Goal: Submit feedback/report problem

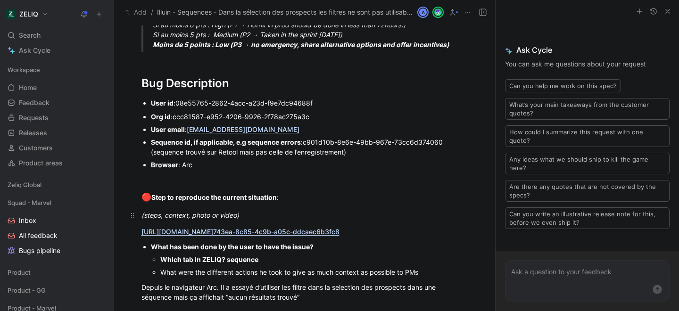
scroll to position [666, 0]
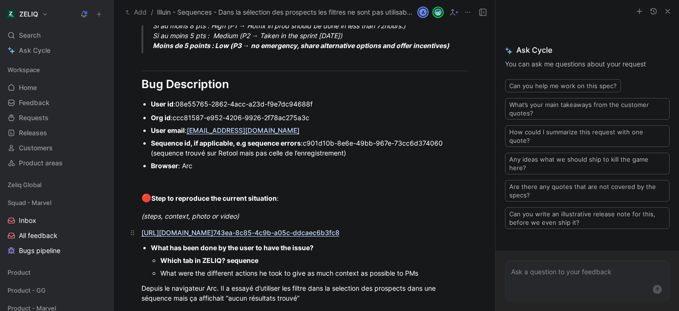
click at [226, 234] on link "https://app.birdie.so/library/f50 Charles Barbry 743ea-8c85-4c9b-a05c-ddcaec6b3…" at bounding box center [240, 233] width 198 height 8
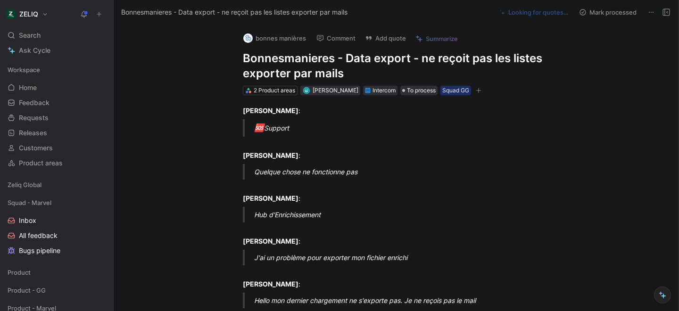
click at [248, 66] on h1 "Bonnesmanieres - Data export - ne reçoit pas les listes exporter par mails" at bounding box center [406, 66] width 326 height 30
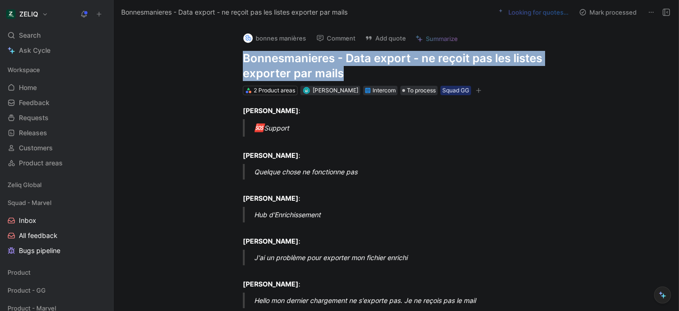
click at [248, 66] on h1 "Bonnesmanieres - Data export - ne reçoit pas les listes exporter par mails" at bounding box center [406, 66] width 326 height 30
copy h1 "Bonnesmanieres - Data export - ne reçoit pas les listes exporter par mails"
click at [394, 36] on button "Add quote" at bounding box center [386, 38] width 50 height 13
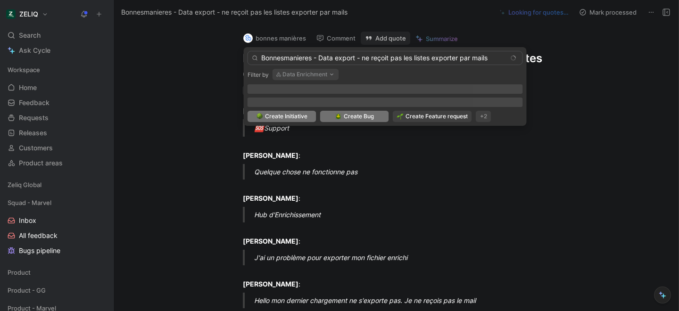
type input "Bonnesmanieres - Data export - ne reçoit pas les listes exporter par mails"
click at [350, 119] on span "Create Bug" at bounding box center [359, 116] width 30 height 9
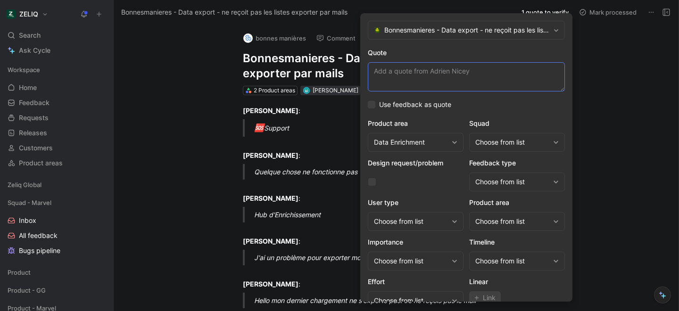
click at [386, 65] on textarea "Quote" at bounding box center [466, 76] width 197 height 29
paste textarea "je clique sur exporter et je ne reçois pas de mail (alors que c'est mon 6 expor…"
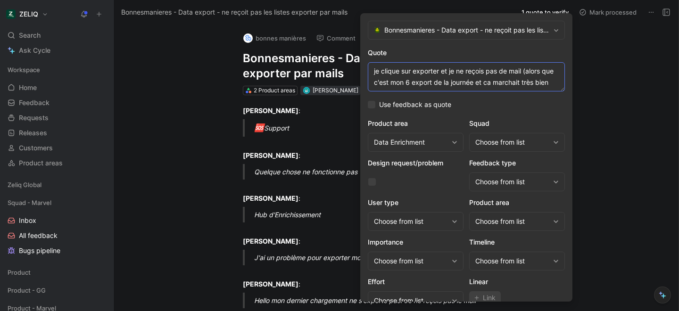
scroll to position [7, 0]
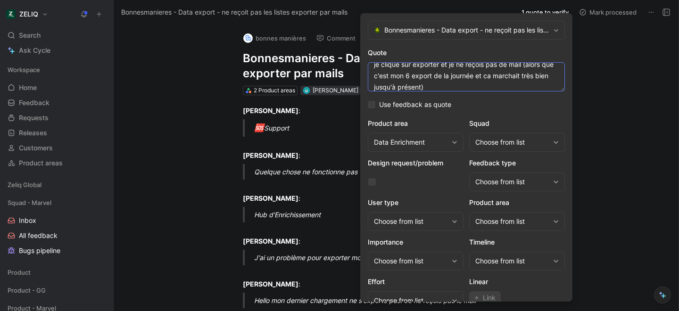
type textarea "je clique sur exporter et je ne reçois pas de mail (alors que c'est mon 6 expor…"
click at [501, 146] on div "Choose from list" at bounding box center [512, 142] width 74 height 11
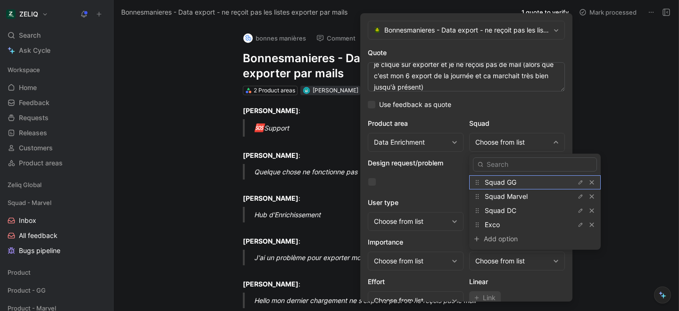
click at [507, 184] on span "Squad GG" at bounding box center [501, 182] width 32 height 8
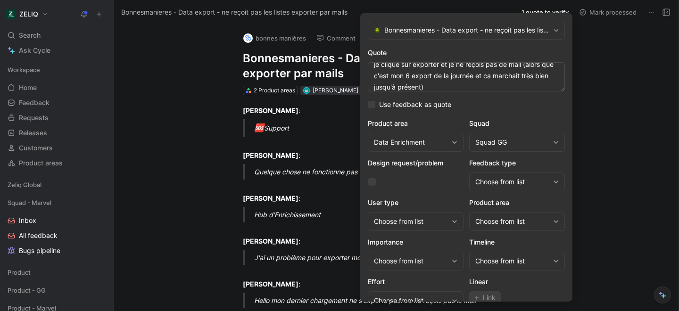
scroll to position [39, 0]
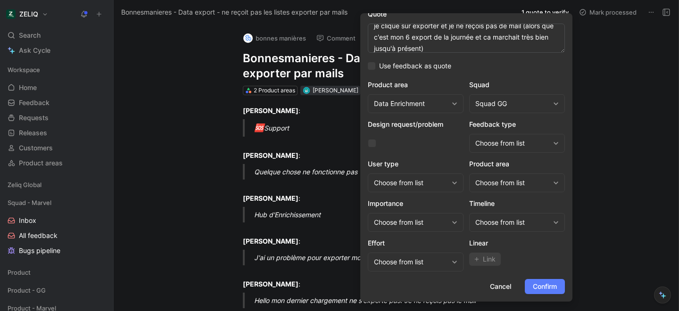
click at [544, 283] on span "Confirm" at bounding box center [545, 286] width 24 height 11
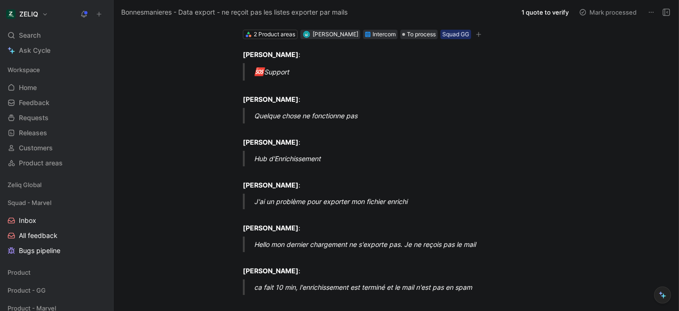
scroll to position [0, 0]
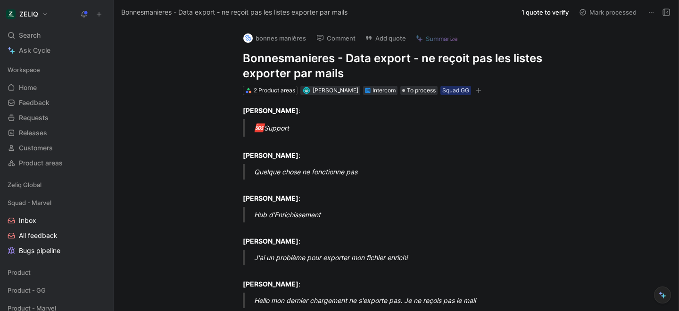
click at [283, 66] on h1 "Bonnesmanieres - Data export - ne reçoit pas les listes exporter par mails" at bounding box center [406, 66] width 326 height 30
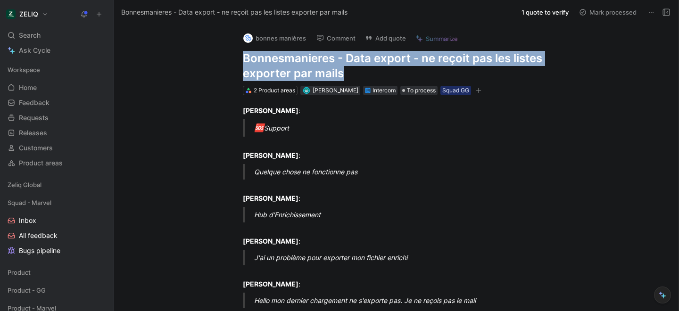
click at [283, 66] on h1 "Bonnesmanieres - Data export - ne reçoit pas les listes exporter par mails" at bounding box center [406, 66] width 326 height 30
copy h1 "Bonnesmanieres - Data export - ne reçoit pas les listes exporter par mails"
click at [27, 32] on span "Search" at bounding box center [30, 35] width 22 height 11
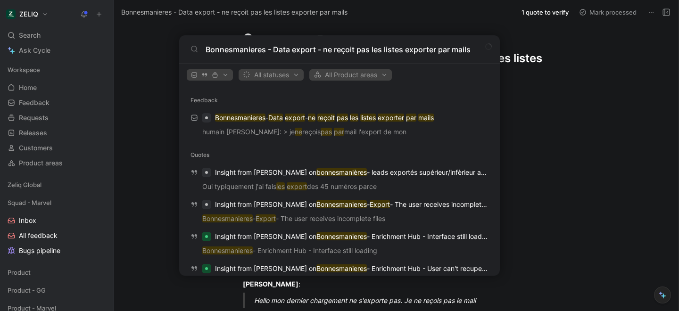
type input "Bonnesmanieres - Data export - ne reçoit pas les listes exporter par mails"
click at [633, 148] on body "ZELIQ Search ⌘ K Ask Cycle Workspace Home G then H Feedback G then F Requests G…" at bounding box center [339, 155] width 679 height 311
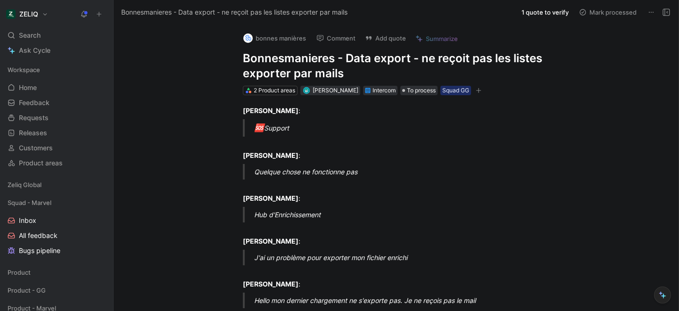
click at [389, 39] on button "Add quote" at bounding box center [386, 38] width 50 height 13
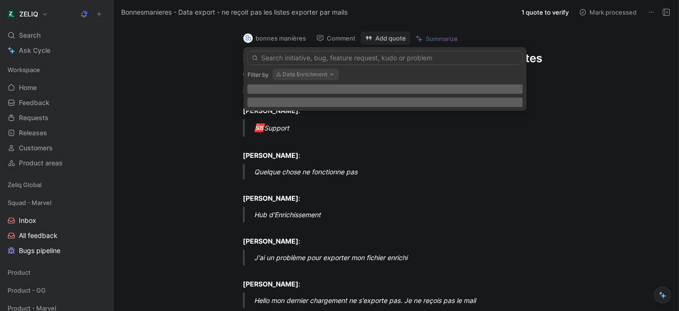
type input "w"
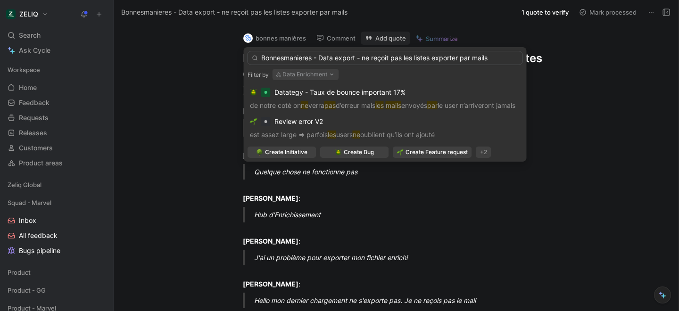
type input "Bonnesmanieres - Data export - ne reçoit pas les listes exporter par mails"
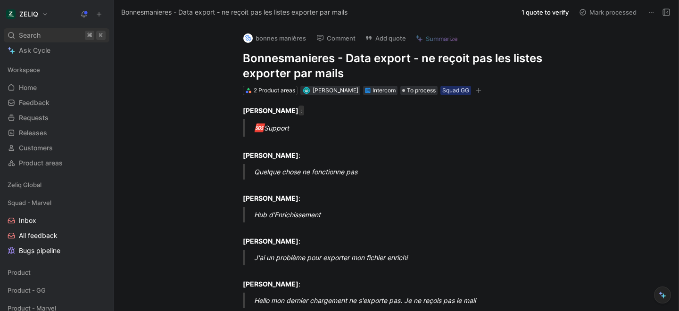
click at [47, 32] on div "Search ⌘ K" at bounding box center [57, 35] width 106 height 14
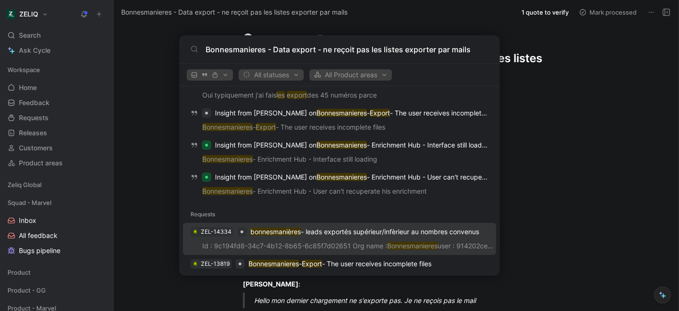
scroll to position [146, 0]
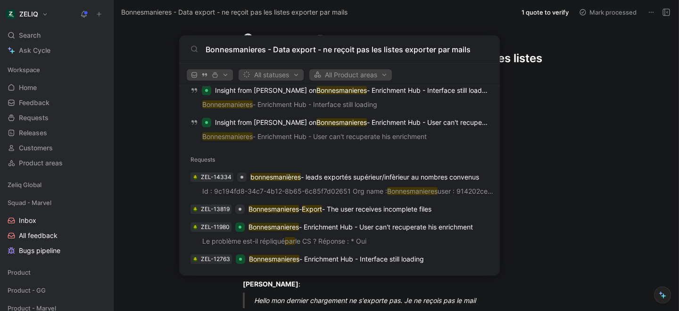
type input "Bonnesmanieres - Data export - ne reçoit pas les listes exporter par mails"
click at [169, 208] on body "ZELIQ Search ⌘ K Ask Cycle Workspace Home G then H Feedback G then F Requests G…" at bounding box center [339, 155] width 679 height 311
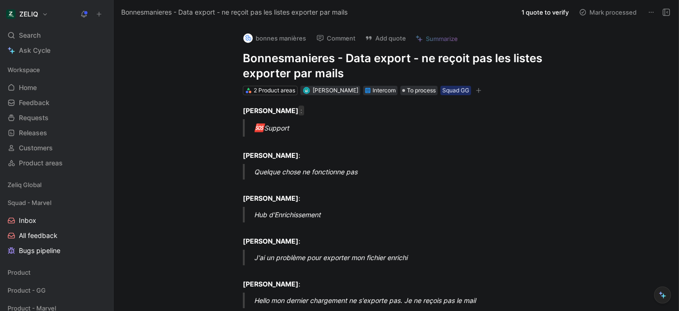
click at [330, 61] on h1 "Bonnesmanieres - Data export - ne reçoit pas les listes exporter par mails" at bounding box center [406, 66] width 326 height 30
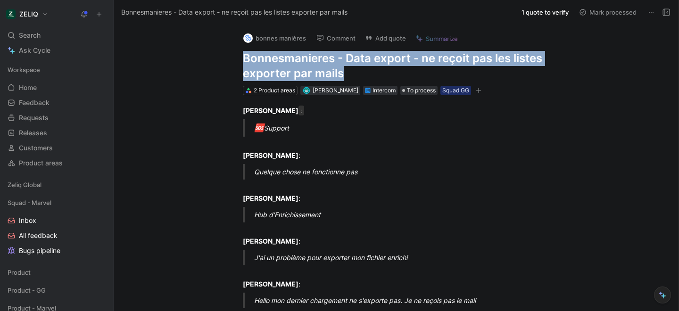
click at [330, 61] on h1 "Bonnesmanieres - Data export - ne reçoit pas les listes exporter par mails" at bounding box center [406, 66] width 326 height 30
copy h1 "Bonnesmanieres - Data export - ne reçoit pas les listes exporter par mails"
click at [376, 41] on button "Add quote" at bounding box center [386, 38] width 50 height 13
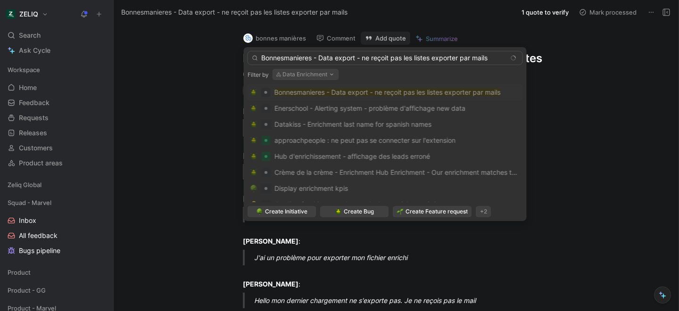
type input "Bonnesmanieres - Data export - ne reçoit pas les listes exporter par mails"
click at [378, 93] on mark "Bonnesmanieres - Data export - ne reçoit pas les listes exporter par mails" at bounding box center [387, 92] width 226 height 8
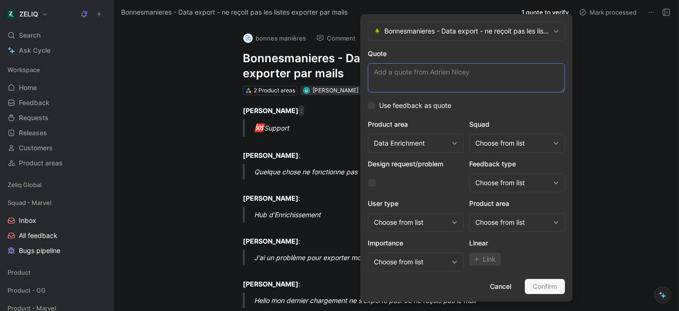
click at [411, 75] on textarea "Quote" at bounding box center [466, 77] width 197 height 29
paste textarea "je clique sur exporter et je ne reçois pas de mail (alors que c'est mon 6 expor…"
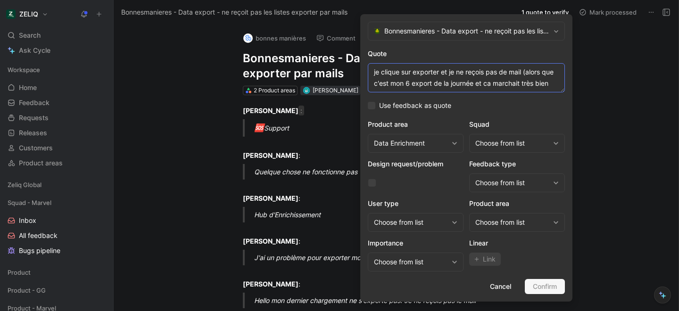
scroll to position [7, 0]
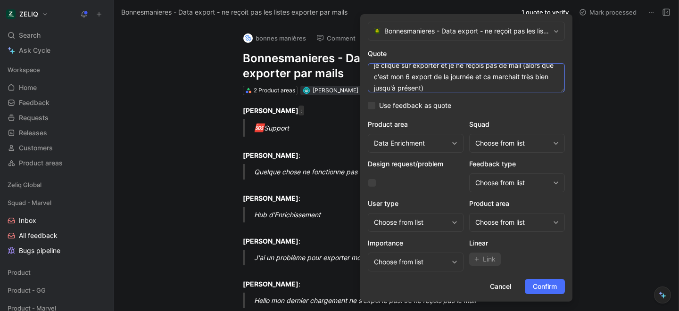
type textarea "je clique sur exporter et je ne reçois pas de mail (alors que c'est mon 6 expor…"
click at [506, 137] on div "Choose from list" at bounding box center [517, 143] width 96 height 19
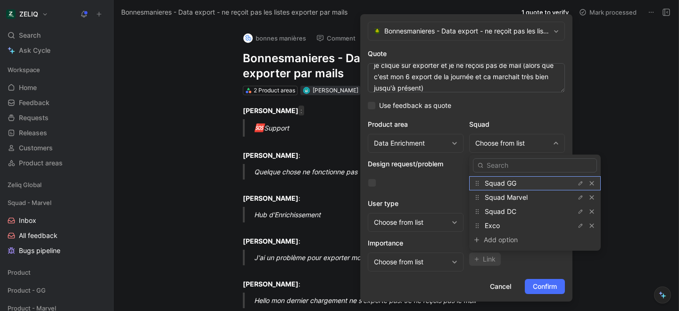
click at [513, 182] on span "Squad GG" at bounding box center [501, 183] width 32 height 8
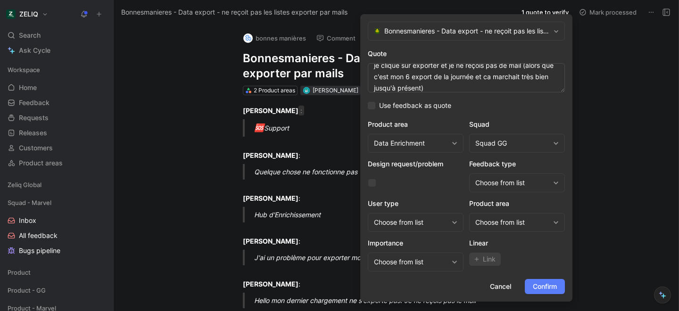
click at [544, 279] on form "Bonnesmanieres - Data export - ne reçoit pas les listes exporter par mails Quot…" at bounding box center [466, 158] width 212 height 288
click at [546, 288] on span "Confirm" at bounding box center [545, 286] width 24 height 11
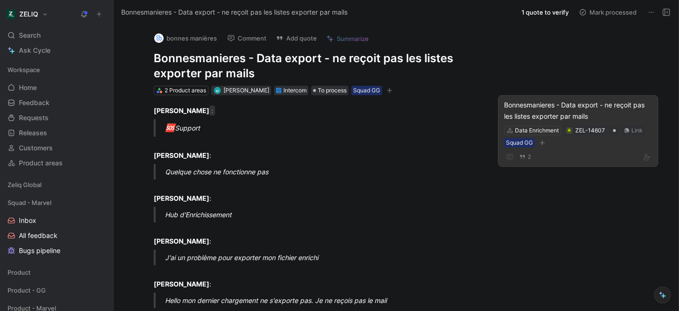
click at [546, 110] on div "Bonnesmanieres - Data export - ne reçoit pas les listes exporter par mails" at bounding box center [578, 110] width 148 height 23
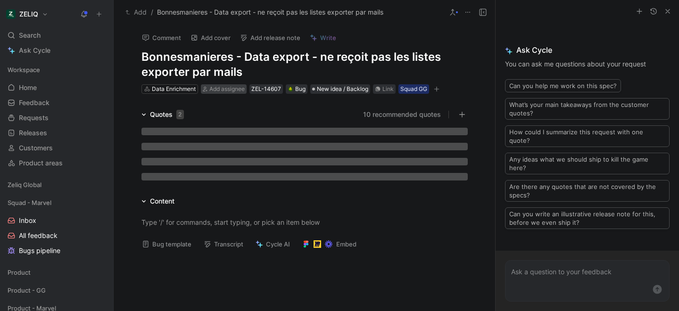
click at [227, 89] on span "Add assignee" at bounding box center [226, 88] width 35 height 7
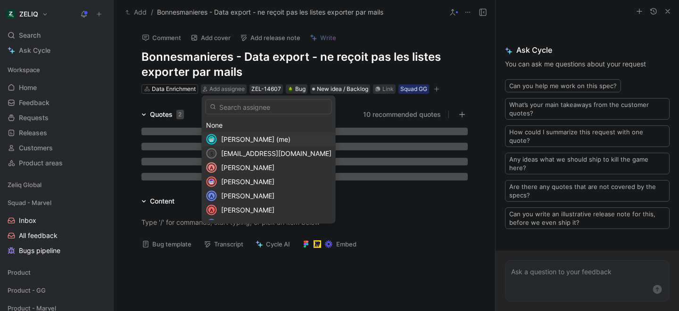
click at [234, 142] on span "Lucas Damoiseau (me)" at bounding box center [255, 139] width 69 height 8
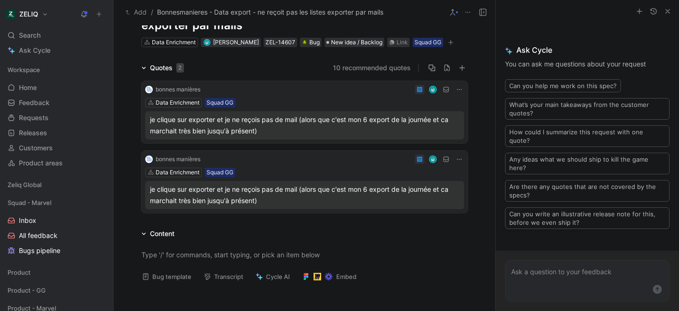
scroll to position [50, 0]
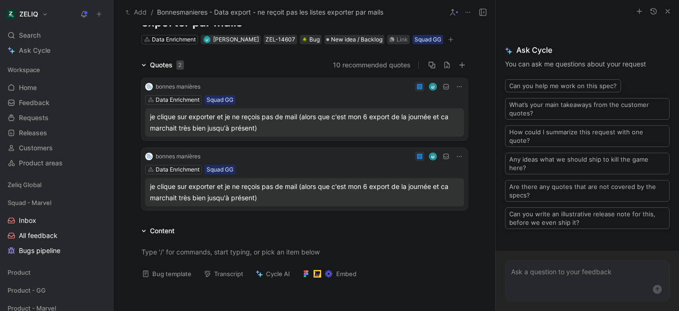
click at [458, 157] on icon at bounding box center [459, 157] width 8 height 8
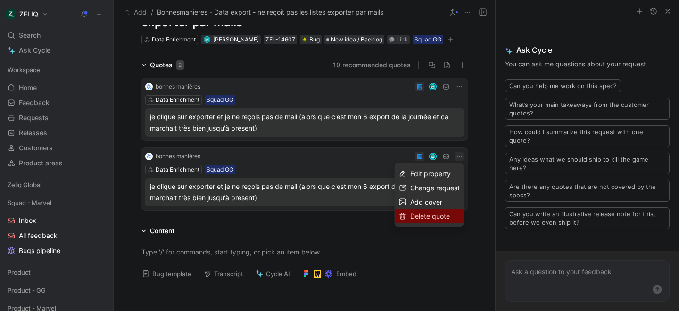
click at [435, 214] on span "Delete quote" at bounding box center [430, 216] width 40 height 8
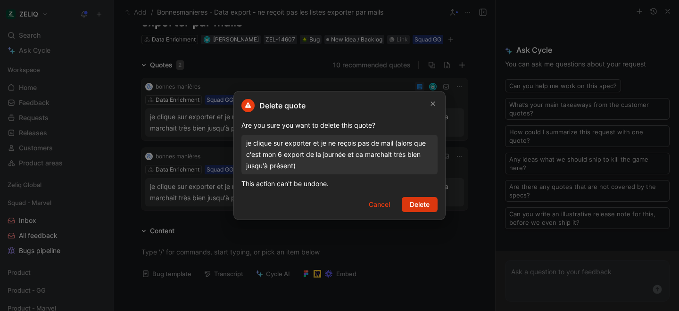
click at [423, 201] on span "Delete" at bounding box center [420, 204] width 20 height 11
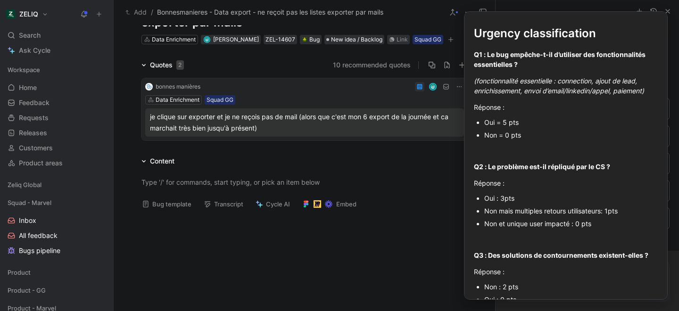
click at [175, 200] on button "Bug template" at bounding box center [167, 204] width 58 height 13
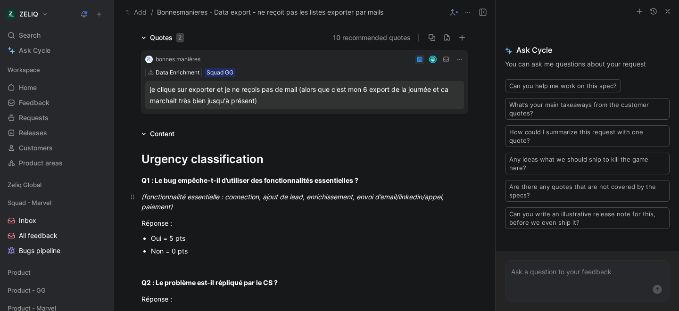
scroll to position [79, 0]
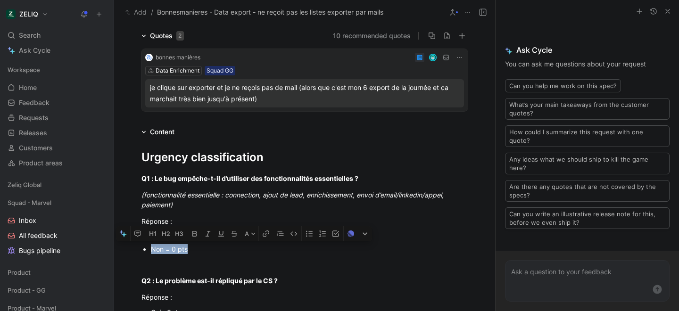
drag, startPoint x: 190, startPoint y: 251, endPoint x: 151, endPoint y: 252, distance: 39.6
click at [151, 252] on div "Non = 0 pts" at bounding box center [309, 249] width 317 height 10
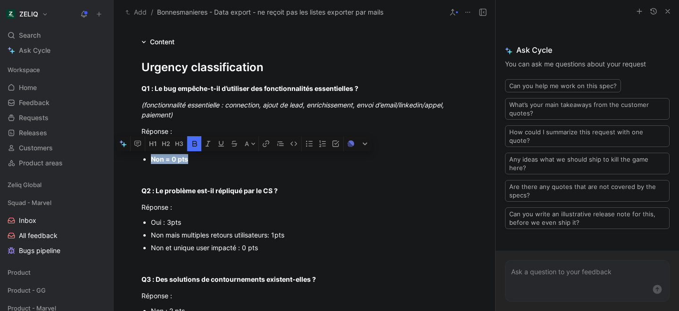
scroll to position [170, 0]
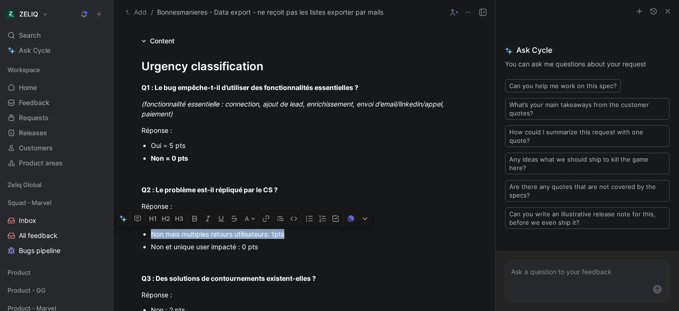
drag, startPoint x: 288, startPoint y: 235, endPoint x: 148, endPoint y: 233, distance: 139.6
click at [148, 233] on ul "Oui : 3pts Non mais multiples retours utilisateurs: 1pts Non et unique user imp…" at bounding box center [305, 234] width 362 height 38
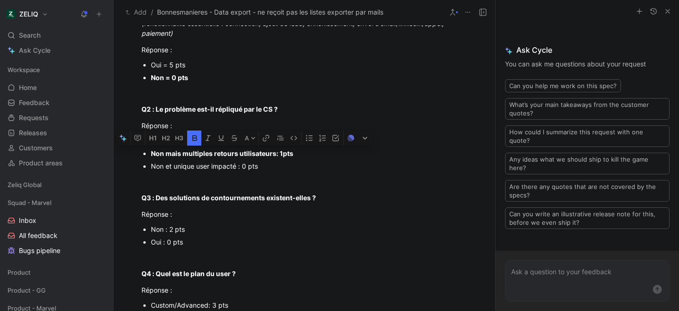
scroll to position [251, 0]
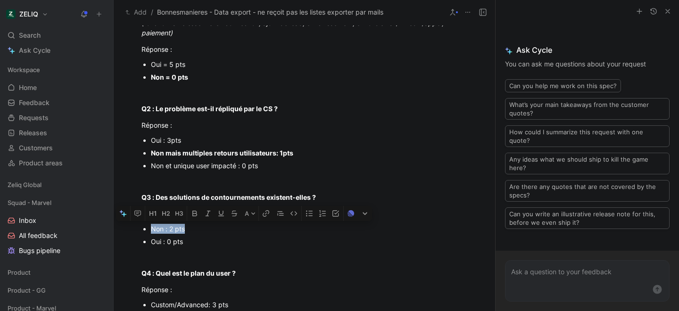
drag, startPoint x: 186, startPoint y: 231, endPoint x: 151, endPoint y: 231, distance: 35.4
click at [151, 231] on div "Non : 2 pts" at bounding box center [309, 229] width 317 height 10
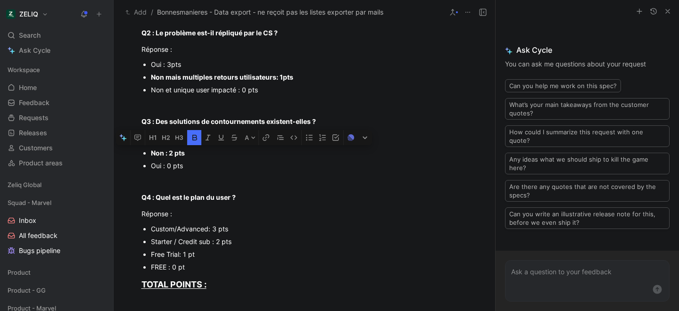
scroll to position [332, 0]
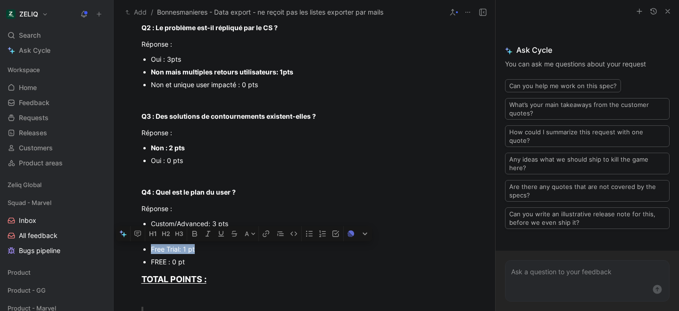
drag, startPoint x: 199, startPoint y: 250, endPoint x: 147, endPoint y: 248, distance: 52.4
click at [151, 248] on li "Free Trial: 1 pt" at bounding box center [309, 249] width 317 height 13
click at [252, 261] on div "FREE : 0 pt" at bounding box center [309, 262] width 317 height 10
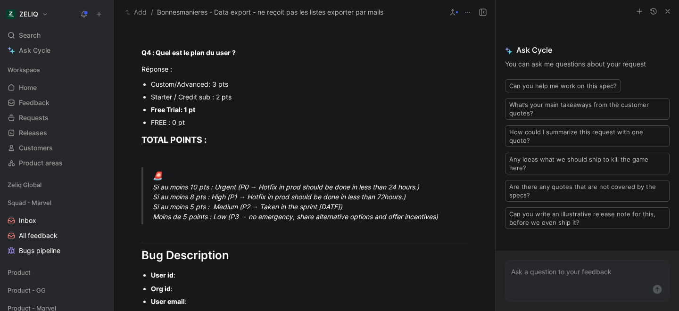
scroll to position [472, 0]
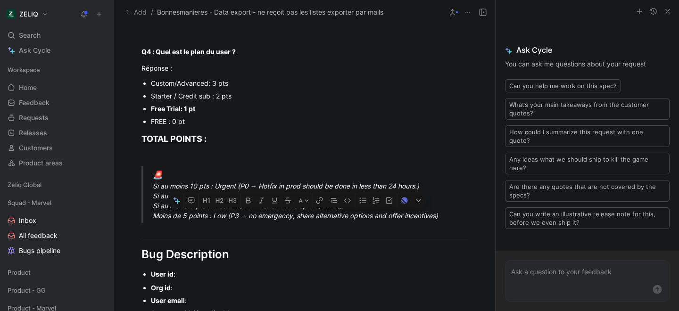
drag, startPoint x: 154, startPoint y: 216, endPoint x: 446, endPoint y: 221, distance: 292.4
click at [446, 221] on p "🚨 Si au moins 10 pts : Urgent (P0 → Hotfix in prod should be done in less than …" at bounding box center [316, 195] width 326 height 58
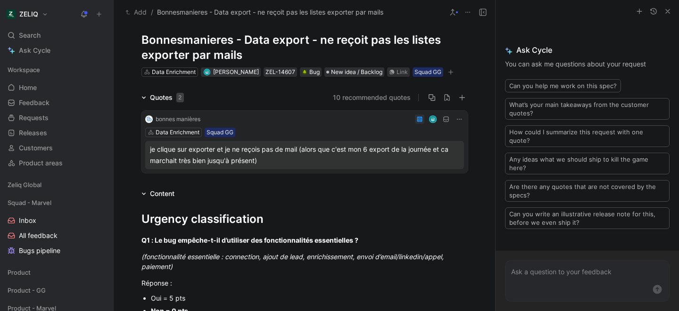
scroll to position [0, 0]
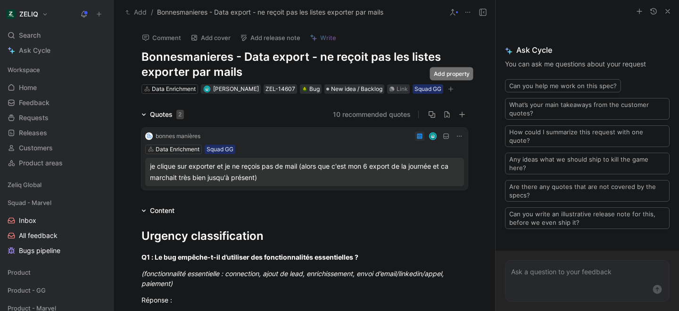
click at [448, 90] on icon "button" at bounding box center [451, 89] width 6 height 6
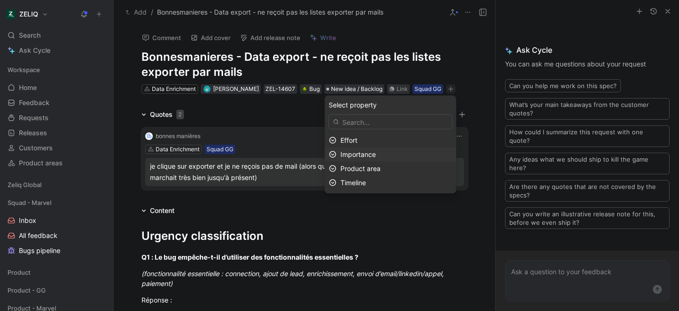
click at [374, 159] on div "Importance" at bounding box center [396, 154] width 112 height 11
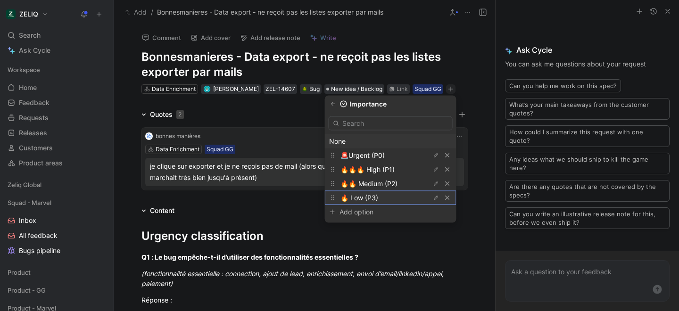
click at [378, 199] on span "🔥 Low (P3)" at bounding box center [359, 198] width 38 height 8
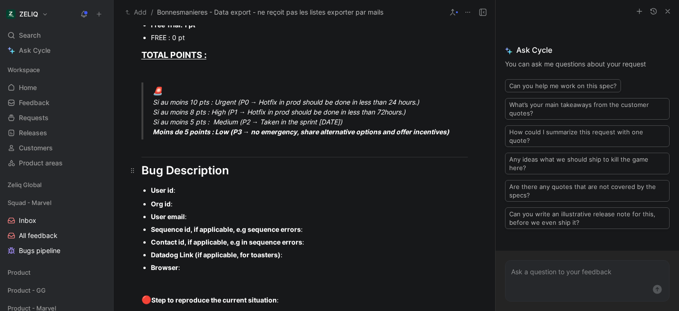
scroll to position [577, 0]
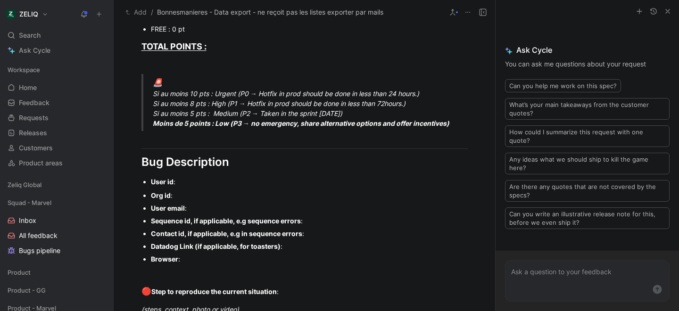
click at [185, 184] on div "User id :" at bounding box center [309, 182] width 317 height 10
click at [198, 197] on div "Org id :" at bounding box center [309, 195] width 317 height 10
click at [207, 180] on div "User id :" at bounding box center [309, 182] width 317 height 10
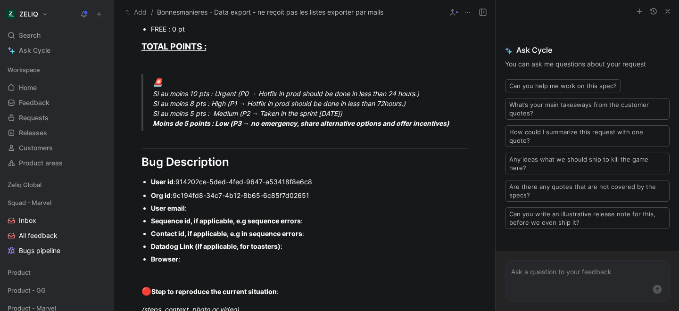
click at [201, 208] on div "User email :" at bounding box center [309, 208] width 317 height 10
drag, startPoint x: 186, startPoint y: 259, endPoint x: 147, endPoint y: 223, distance: 53.7
click at [147, 223] on ul "Org id : 9c194fd8-34c7-4b12-8b65-6c85f7d02651 User email : adrien@bonnesmaniere…" at bounding box center [305, 227] width 362 height 76
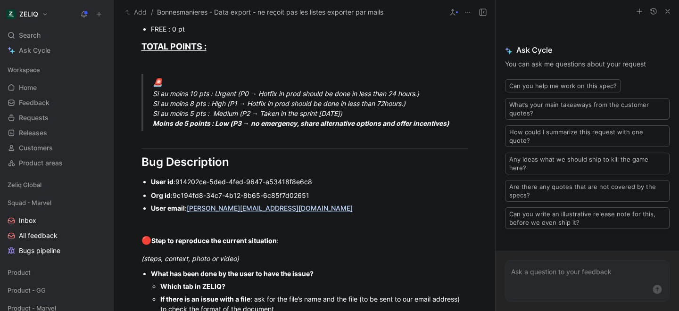
scroll to position [651, 0]
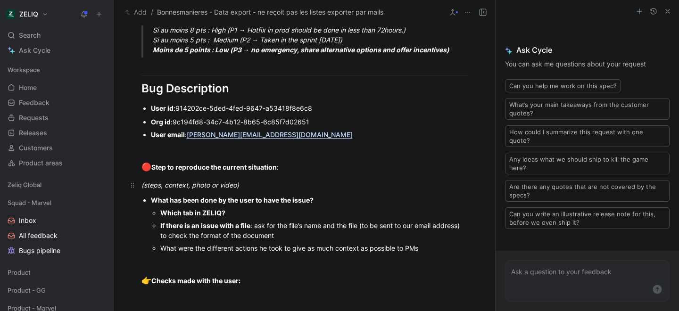
click at [257, 178] on p "(steps, context, photo or video)" at bounding box center [305, 185] width 362 height 16
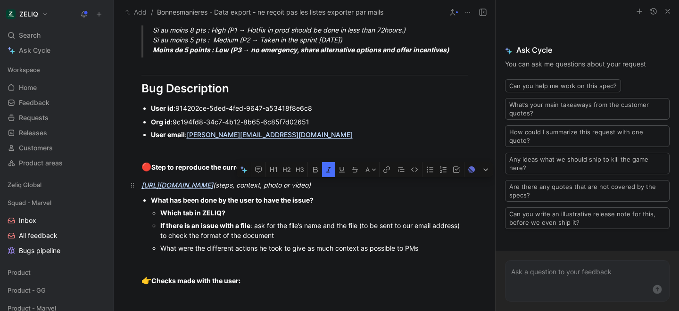
drag, startPoint x: 371, startPoint y: 184, endPoint x: 478, endPoint y: 184, distance: 107.5
click at [478, 184] on p "https://app.birdie.so/library/bf7f83f3-b900-4079-8d63-9948caa66536 (steps, cont…" at bounding box center [305, 185] width 362 height 16
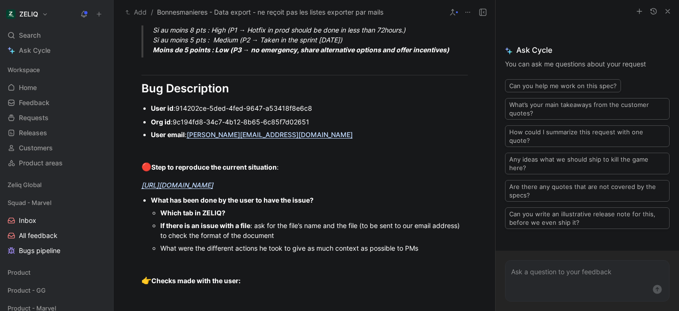
click at [232, 214] on div "Which tab in ZELIQ?" at bounding box center [313, 213] width 307 height 10
drag, startPoint x: 287, startPoint y: 237, endPoint x: 155, endPoint y: 225, distance: 132.6
click at [160, 225] on li "If there is an issue with a file : ask for the file’s name and the file (to be …" at bounding box center [313, 230] width 307 height 23
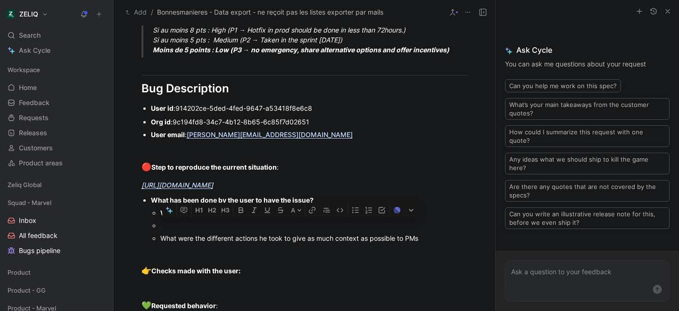
drag, startPoint x: 433, startPoint y: 240, endPoint x: 161, endPoint y: 226, distance: 271.9
click at [161, 226] on ul "Which tab in ZELIQ? Hub d’enrichissement What were the different actions he too…" at bounding box center [309, 226] width 317 height 38
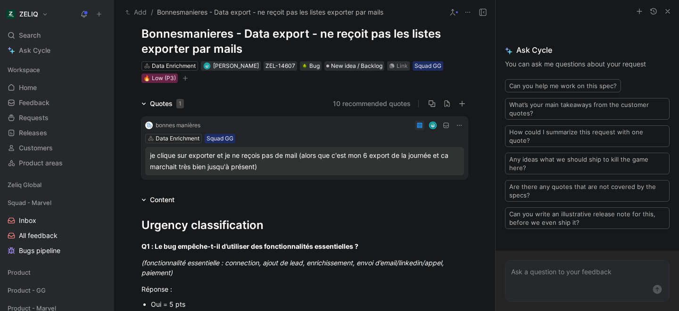
scroll to position [0, 0]
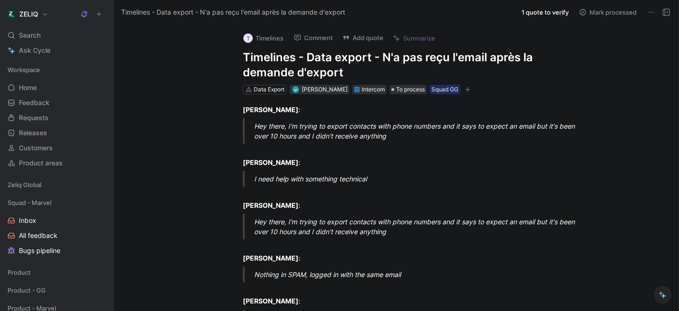
click at [251, 62] on h1 "Timelines - Data export - N'a pas reçu l'email après la demande d'export" at bounding box center [406, 65] width 326 height 30
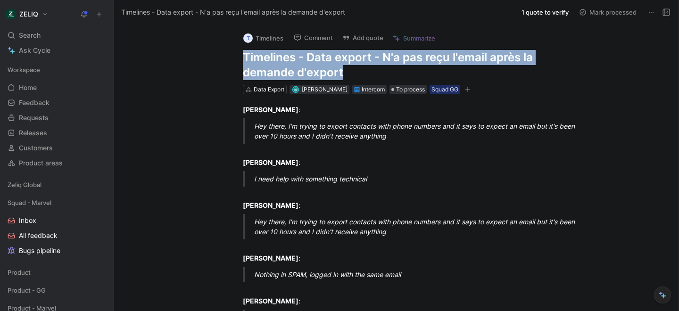
click at [251, 62] on h1 "Timelines - Data export - N'a pas reçu l'email après la demande d'export" at bounding box center [406, 65] width 326 height 30
copy h1 "Timelines - Data export - N'a pas reçu l'email après la demande d'export"
click at [355, 33] on button "Add quote" at bounding box center [363, 37] width 50 height 13
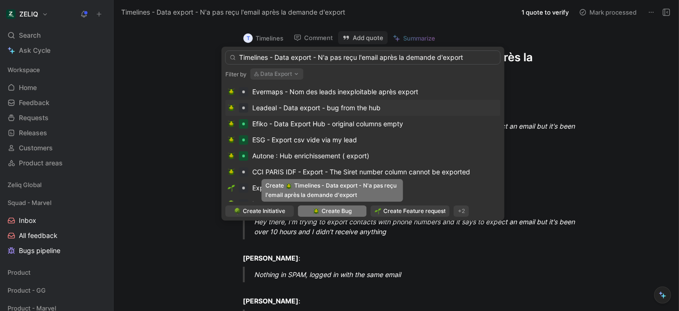
type input "Timelines - Data export - N'a pas reçu l'email après la demande d'export"
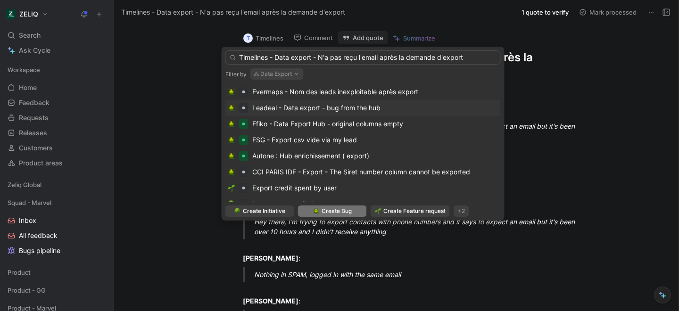
click at [342, 214] on span "Create Bug" at bounding box center [337, 211] width 30 height 9
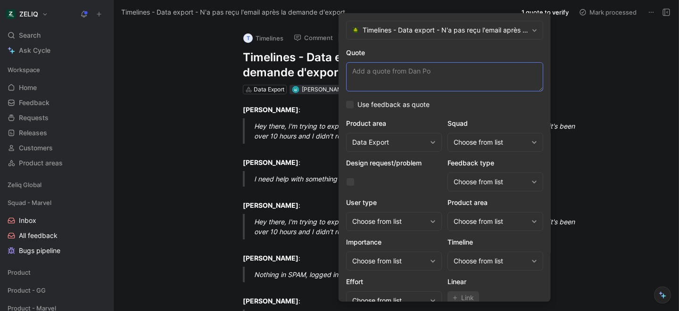
click at [422, 74] on textarea "Quote" at bounding box center [444, 76] width 197 height 29
paste textarea "I'm trying to export contacts with phone numbers and it says to expect an email…"
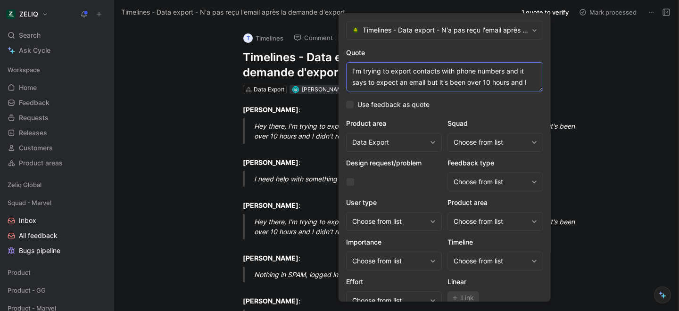
scroll to position [29, 0]
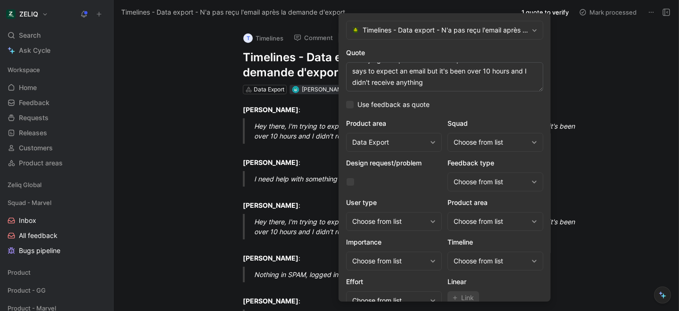
click at [490, 151] on div "Choose from list" at bounding box center [495, 142] width 96 height 19
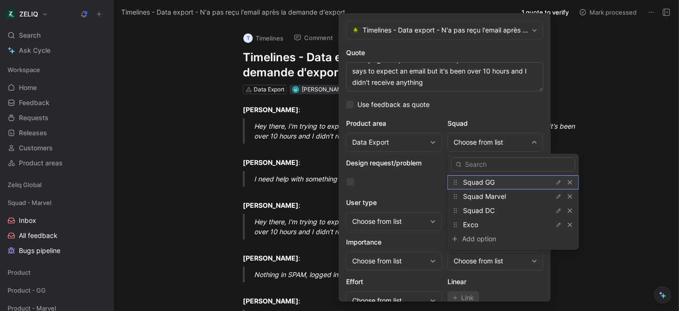
click at [491, 186] on span "Squad GG" at bounding box center [479, 182] width 32 height 8
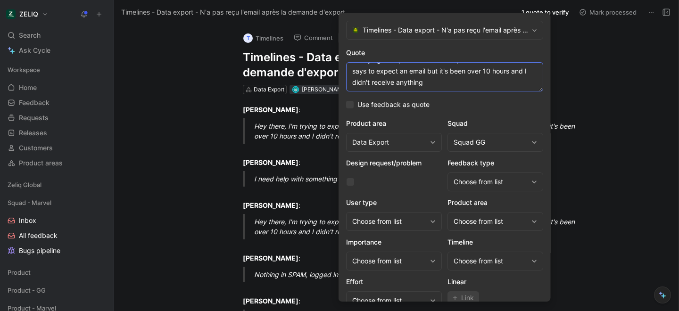
click at [405, 86] on textarea "I'm trying to export contacts with phone numbers and it says to expect an email…" at bounding box center [444, 76] width 197 height 29
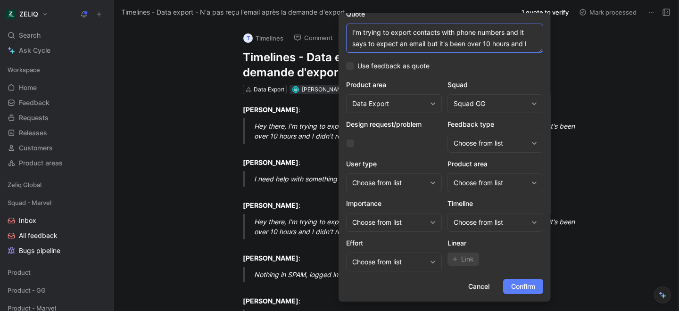
type textarea "I'm trying to export contacts with phone numbers and it says to expect an email…"
click at [517, 288] on span "Confirm" at bounding box center [523, 286] width 24 height 11
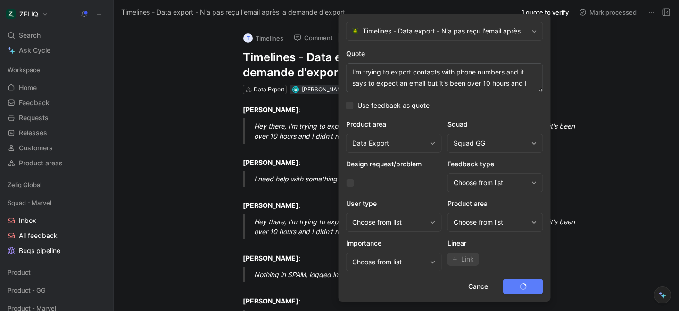
scroll to position [0, 0]
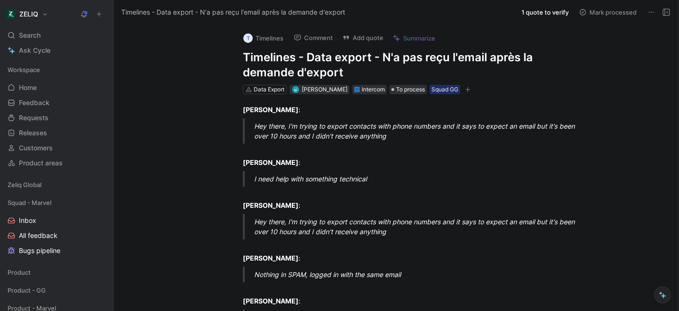
click at [273, 58] on h1 "Timelines - Data export - N'a pas reçu l'email après la demande d'export" at bounding box center [406, 65] width 326 height 30
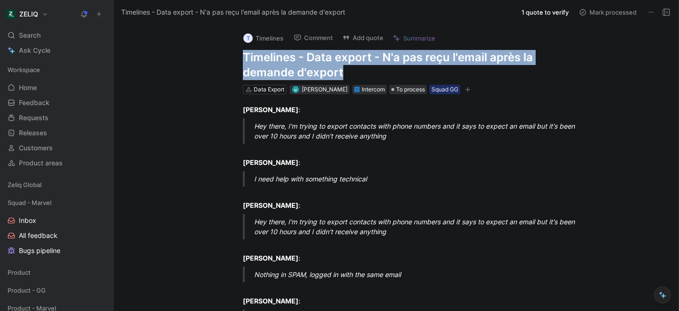
click at [273, 58] on h1 "Timelines - Data export - N'a pas reçu l'email après la demande d'export" at bounding box center [406, 65] width 326 height 30
copy h1 "Timelines - Data export - N'a pas reçu l'email après la demande d'export"
click at [21, 33] on span "Search" at bounding box center [30, 35] width 22 height 11
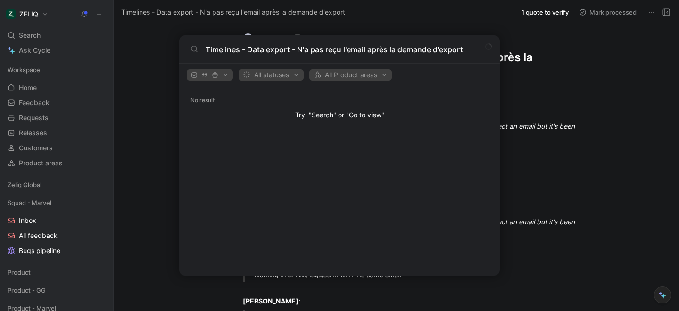
type input "Timelines - Data export - N'a pas reçu l'email après la demande d'export"
click at [143, 123] on body "ZELIQ Search ⌘ K Ask Cycle Workspace Home G then H Feedback G then F Requests G…" at bounding box center [339, 155] width 679 height 311
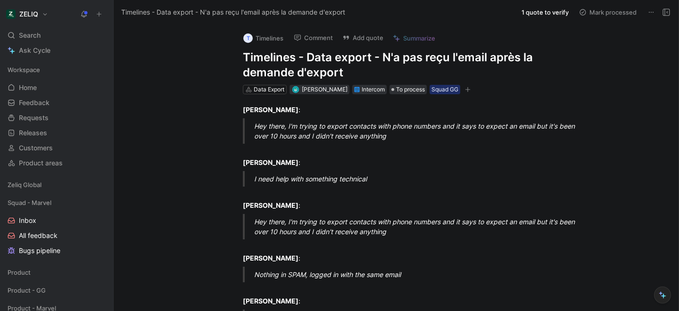
click at [370, 40] on button "Add quote" at bounding box center [363, 37] width 50 height 13
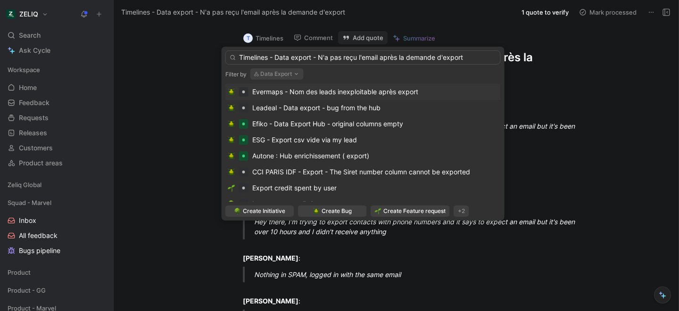
type input "Timelines - Data export - N'a pas reçu l'email après la demande d'export"
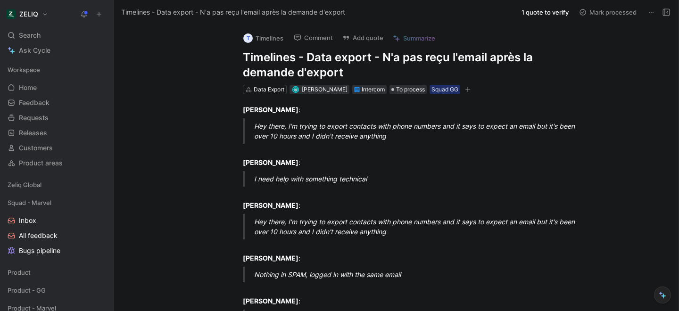
click at [377, 33] on button "Add quote" at bounding box center [363, 37] width 50 height 13
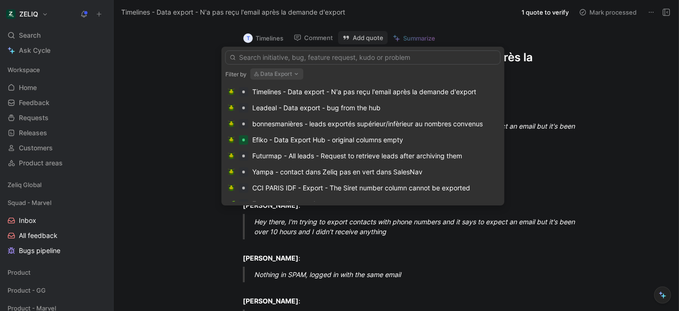
type input "Timelines - Data export - N'a pas reçu l'email après la demande d'export"
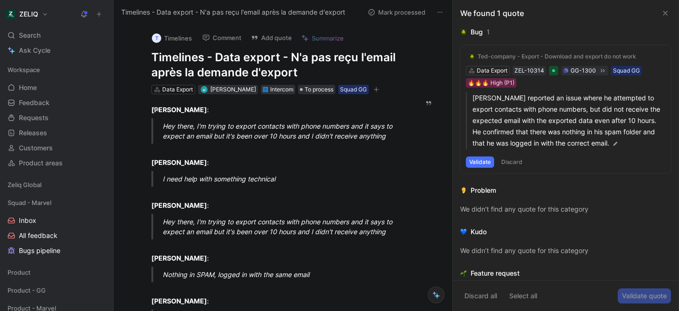
click at [274, 37] on button "Add quote" at bounding box center [272, 37] width 50 height 13
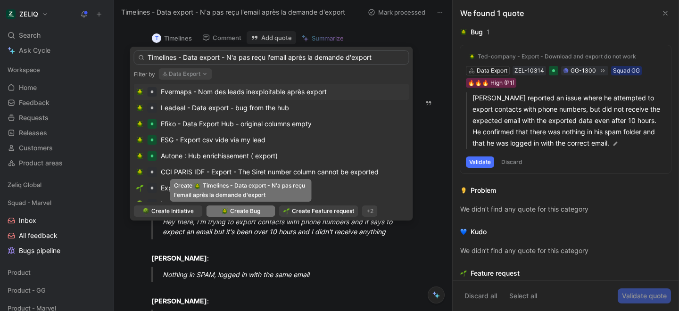
type input "Timelines - Data export - N'a pas reçu l'email après la demande d'export"
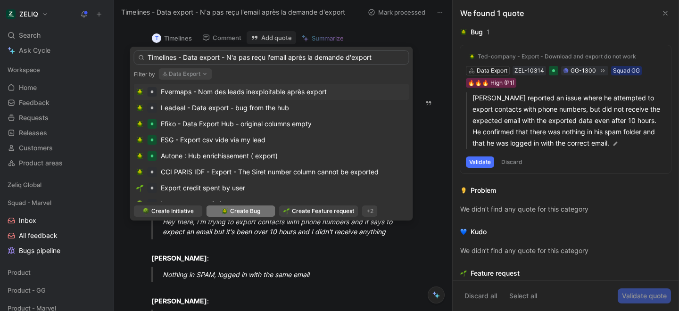
click at [246, 209] on span "Create Bug" at bounding box center [245, 211] width 30 height 9
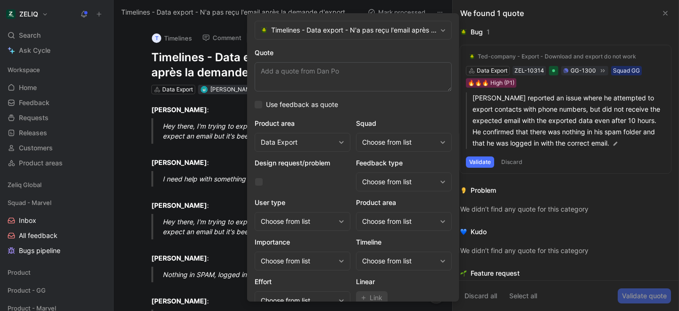
click at [398, 139] on div "Choose from list" at bounding box center [399, 142] width 74 height 11
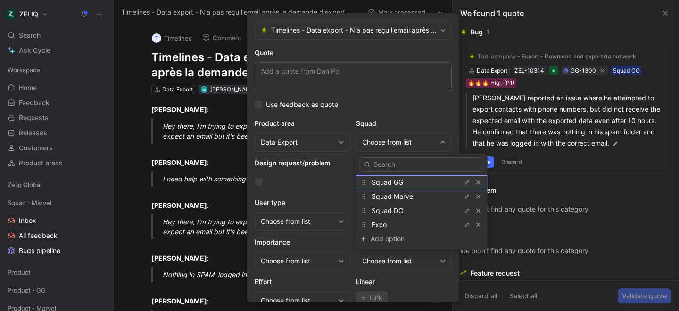
click at [381, 183] on span "Squad GG" at bounding box center [388, 182] width 32 height 8
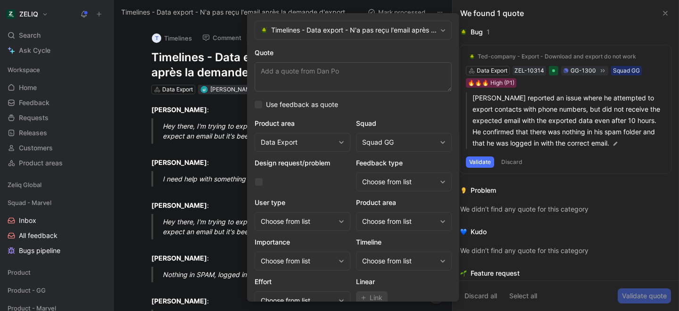
scroll to position [39, 0]
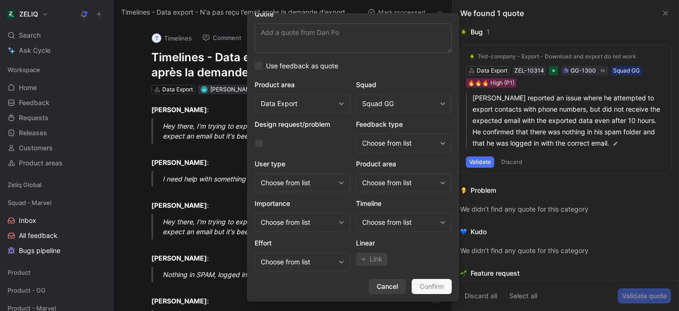
click at [392, 287] on span "Cancel" at bounding box center [387, 286] width 21 height 11
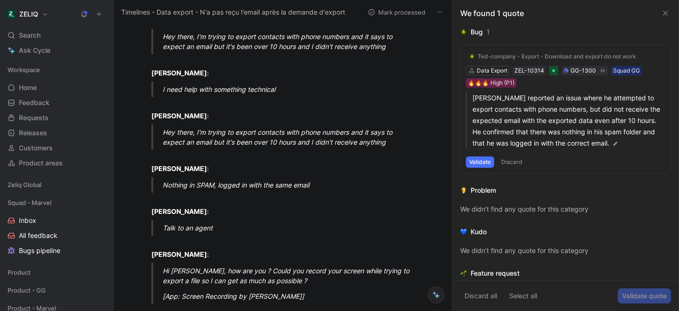
scroll to position [88, 0]
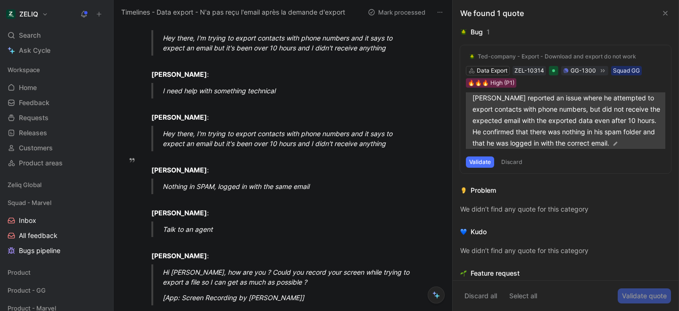
click at [533, 100] on p "Dan Po reported an issue where he attempted to export contacts with phone numbe…" at bounding box center [568, 120] width 193 height 57
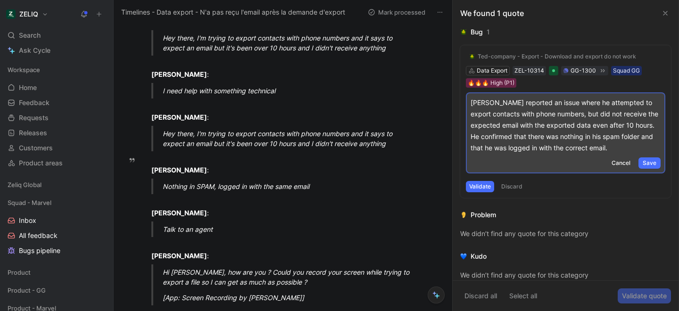
click at [519, 57] on div "Ted-company - Export - Download and export do not work" at bounding box center [557, 57] width 158 height 8
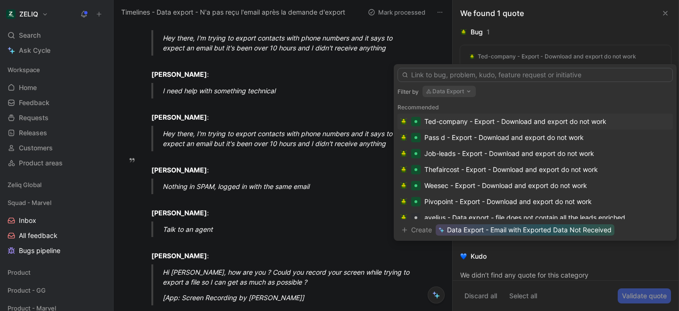
click at [481, 126] on div "Ted-company - Export - Download and export do not work" at bounding box center [515, 121] width 182 height 11
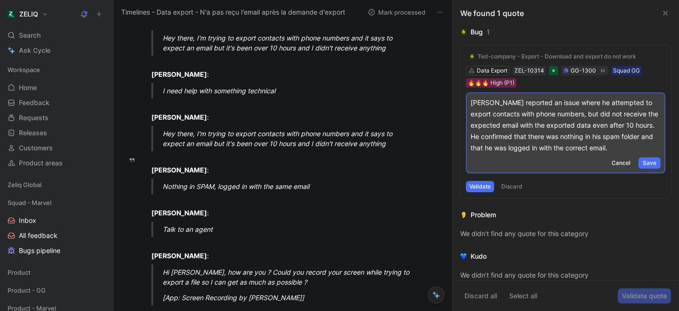
click at [636, 74] on div "Ted-company - Export - Download and export do not work Data Export ZEL-10314 GG…" at bounding box center [565, 121] width 211 height 153
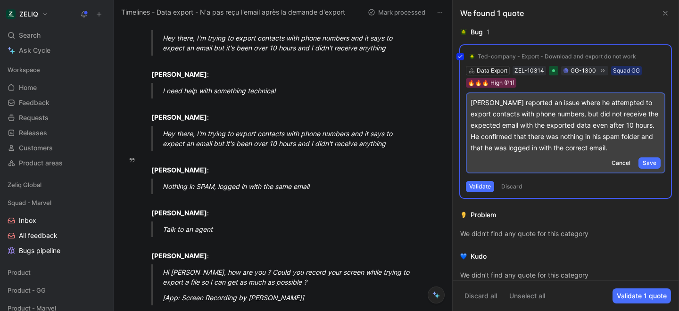
click at [652, 76] on div "Ted-company - Export - Download and export do not work Data Export ZEL-10314 GG…" at bounding box center [565, 121] width 211 height 153
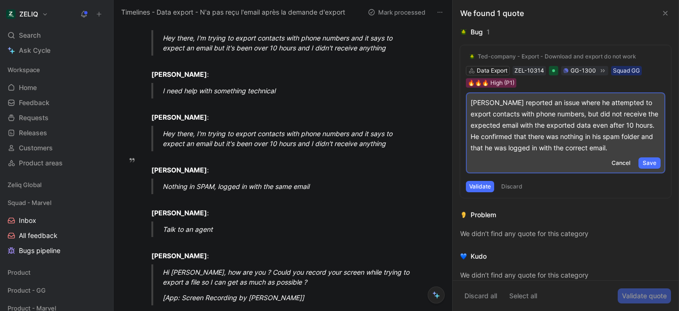
click at [652, 76] on div "Ted-company - Export - Download and export do not work Data Export ZEL-10314 GG…" at bounding box center [565, 121] width 211 height 153
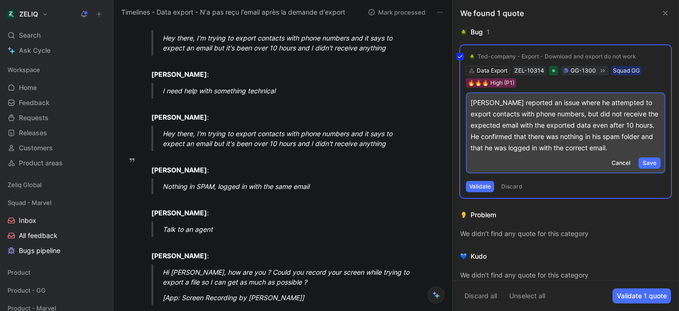
click at [664, 14] on use at bounding box center [665, 13] width 4 height 4
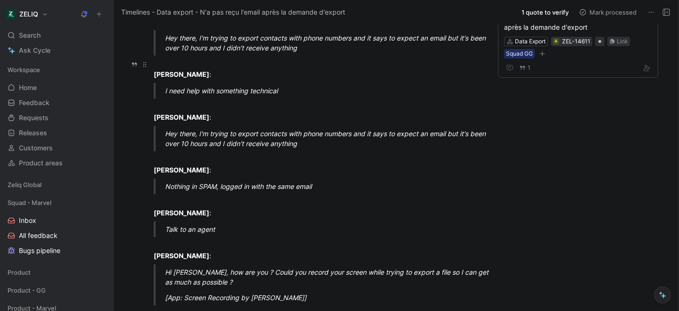
scroll to position [0, 0]
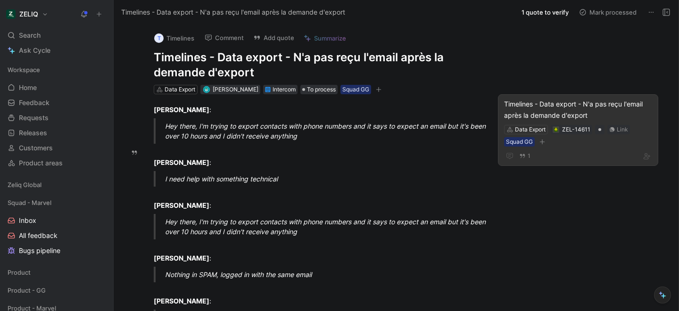
click at [563, 112] on div "Timelines - Data export - N'a pas reçu l'email après la demande d'export" at bounding box center [578, 110] width 148 height 23
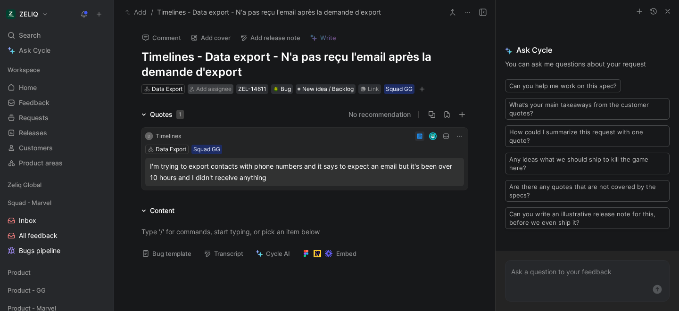
click at [224, 87] on span "Add assignee" at bounding box center [213, 88] width 35 height 7
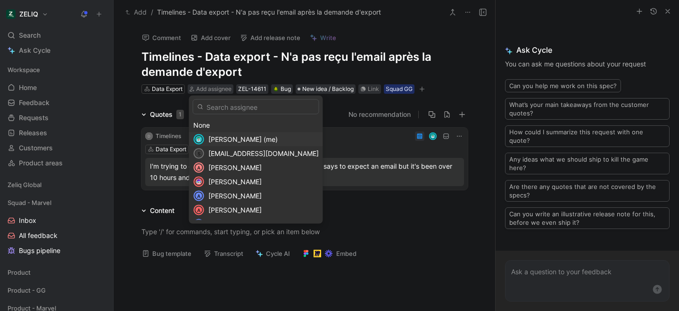
click at [223, 141] on span "Lucas Damoiseau (me)" at bounding box center [242, 139] width 69 height 8
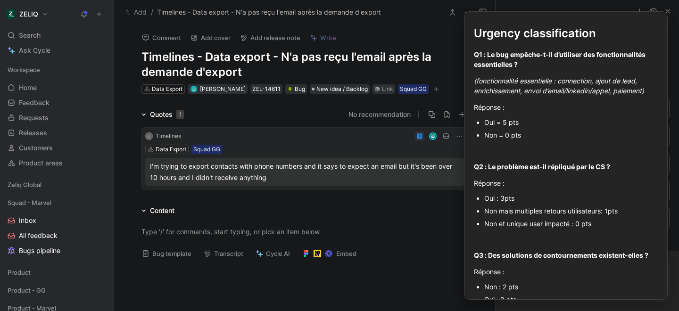
click at [169, 252] on button "Bug template" at bounding box center [167, 253] width 58 height 13
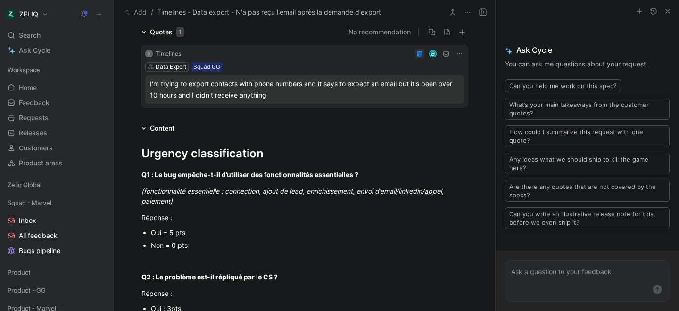
scroll to position [92, 0]
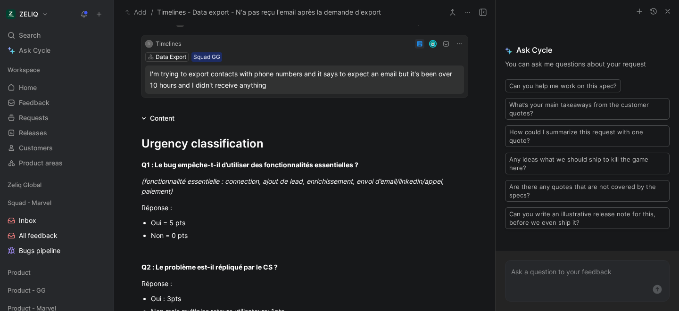
click at [159, 238] on div "Non = 0 pts" at bounding box center [309, 236] width 317 height 10
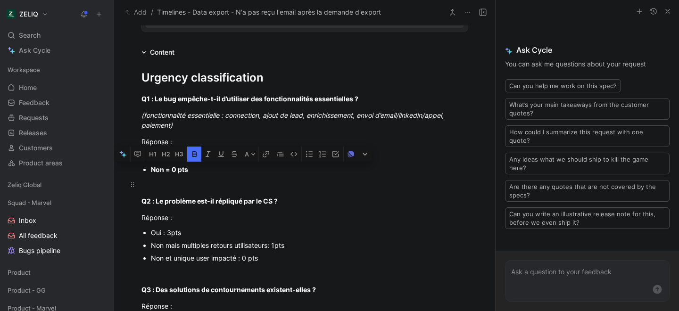
scroll to position [159, 0]
click at [177, 248] on div "Non mais multiples retours utilisateurs: 1pts" at bounding box center [309, 245] width 317 height 10
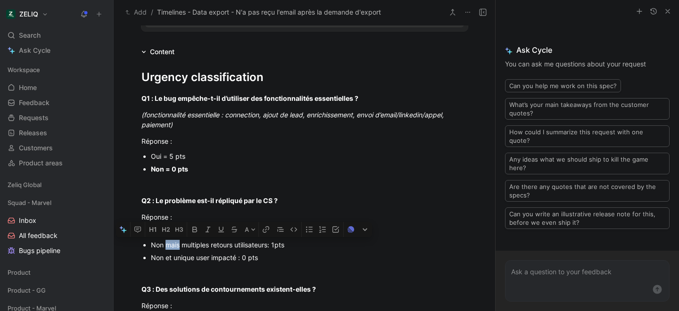
click at [177, 248] on div "Non mais multiples retours utilisateurs: 1pts" at bounding box center [309, 245] width 317 height 10
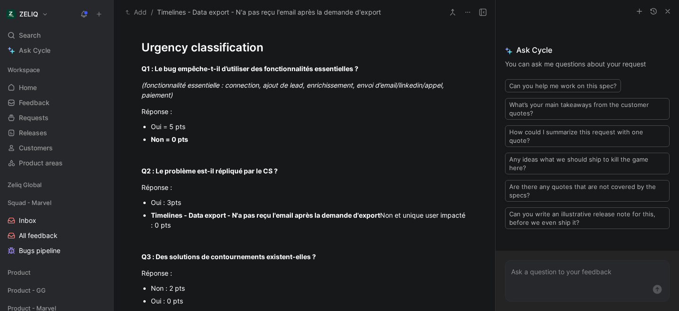
scroll to position [186, 0]
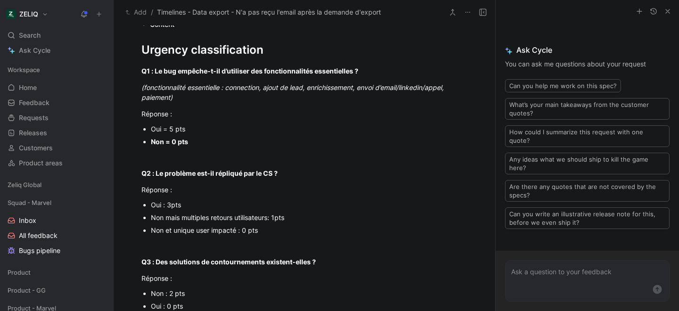
click at [190, 219] on div "Non mais multiples retours utilisateurs: 1pts" at bounding box center [309, 218] width 317 height 10
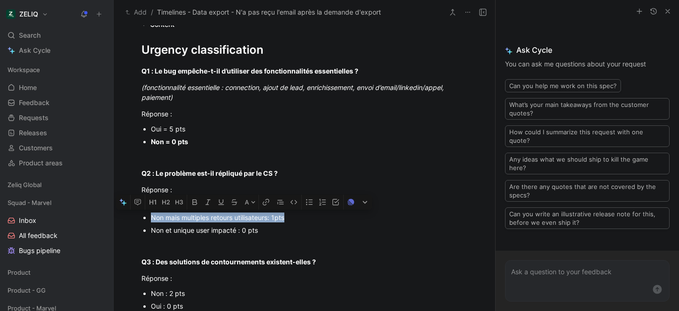
click at [190, 219] on div "Non mais multiples retours utilisateurs: 1pts" at bounding box center [309, 218] width 317 height 10
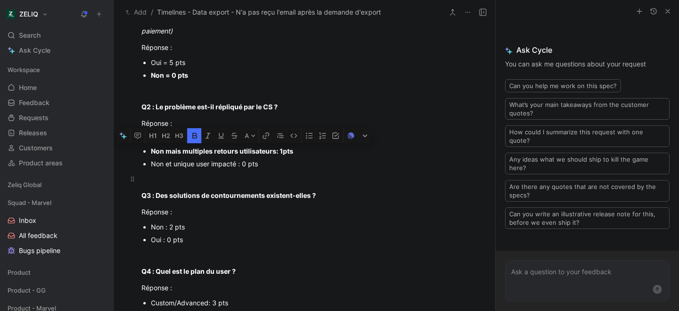
scroll to position [255, 0]
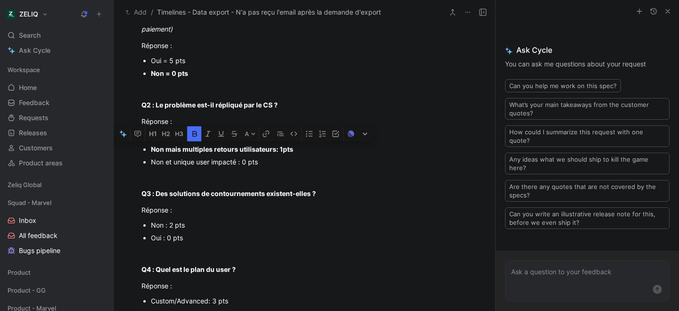
click at [167, 225] on div "Non : 2 pts" at bounding box center [309, 225] width 317 height 10
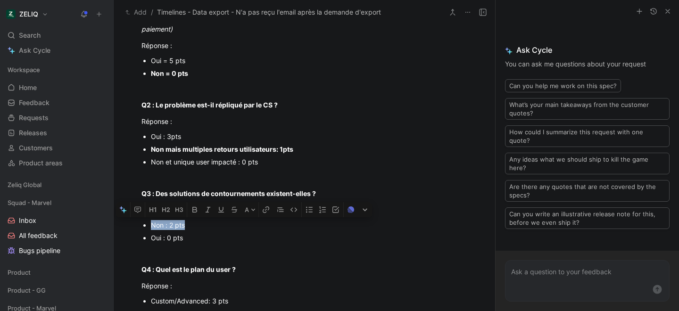
click at [167, 225] on div "Non : 2 pts" at bounding box center [309, 225] width 317 height 10
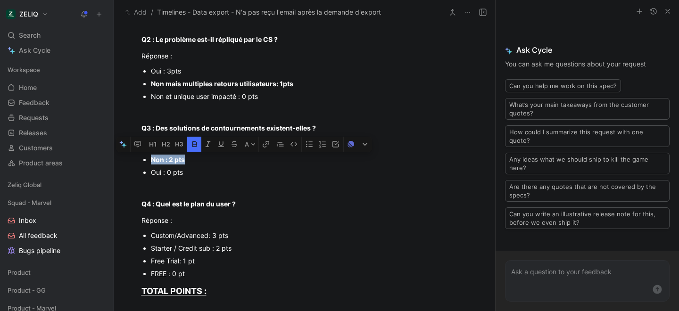
scroll to position [321, 0]
click at [178, 247] on div "Starter / Credit sub : 2 pts" at bounding box center [309, 248] width 317 height 10
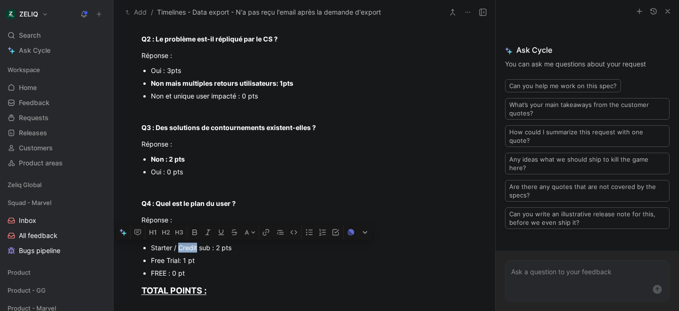
click at [178, 247] on div "Starter / Credit sub : 2 pts" at bounding box center [309, 248] width 317 height 10
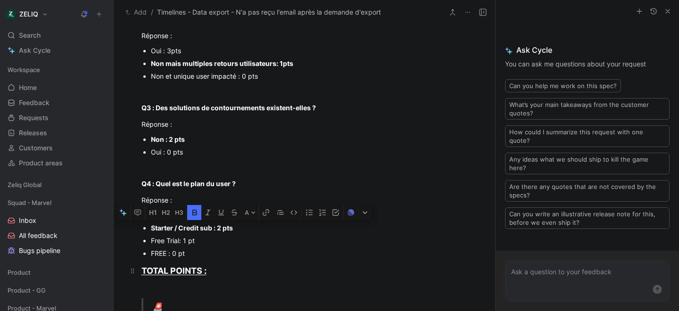
click at [253, 277] on h2 "TOTAL POINTS :" at bounding box center [305, 271] width 362 height 20
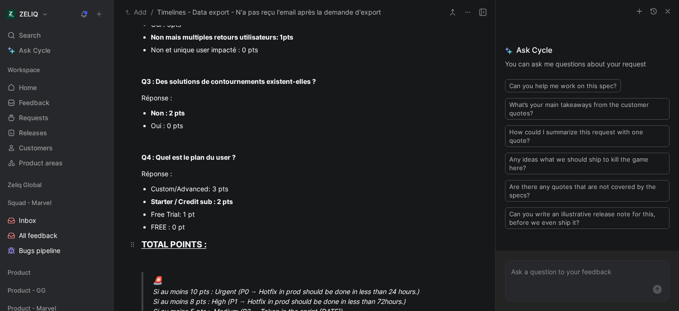
scroll to position [430, 0]
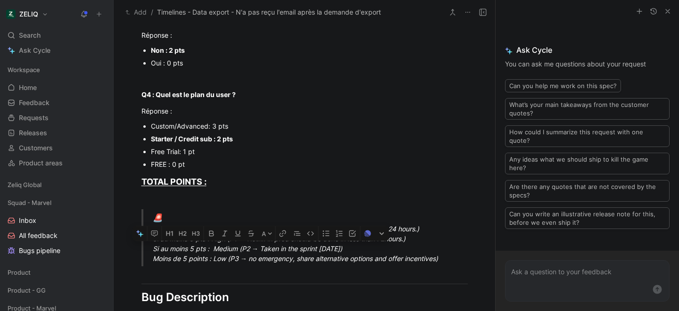
drag, startPoint x: 153, startPoint y: 249, endPoint x: 369, endPoint y: 250, distance: 216.0
click at [369, 250] on div "🚨 Si au moins 10 pts : Urgent (P0 → Hotfix in prod should be done in less than …" at bounding box center [316, 238] width 326 height 52
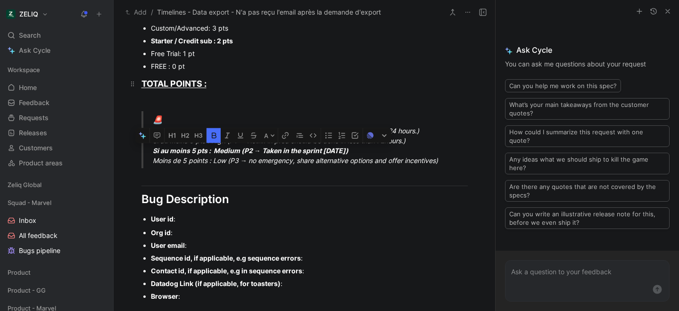
scroll to position [528, 0]
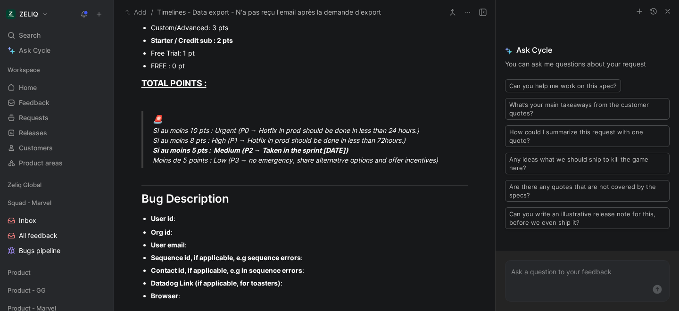
click at [189, 217] on div "User id :" at bounding box center [309, 219] width 317 height 10
click at [180, 232] on div "Org id :" at bounding box center [309, 232] width 317 height 10
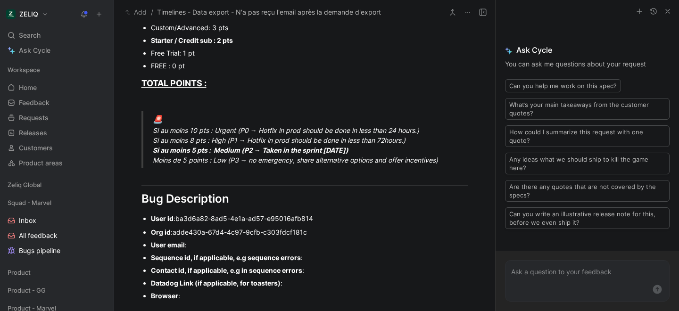
click at [234, 244] on div "User email :" at bounding box center [309, 245] width 317 height 10
drag, startPoint x: 190, startPoint y: 295, endPoint x: 148, endPoint y: 260, distance: 54.6
click at [148, 260] on ul "Org id : adde430a-67d4-4c97-9cfb-c303fdcf181c User email : dan@timelines.ai Seq…" at bounding box center [305, 264] width 362 height 76
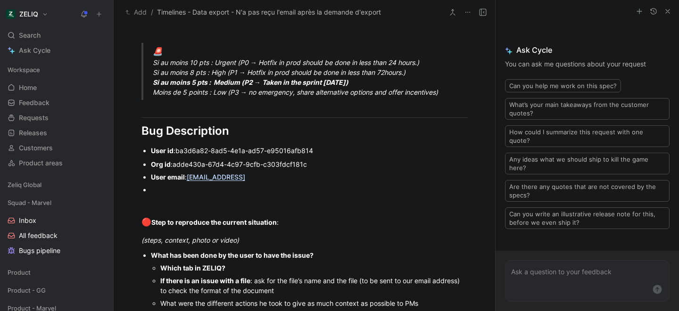
scroll to position [598, 0]
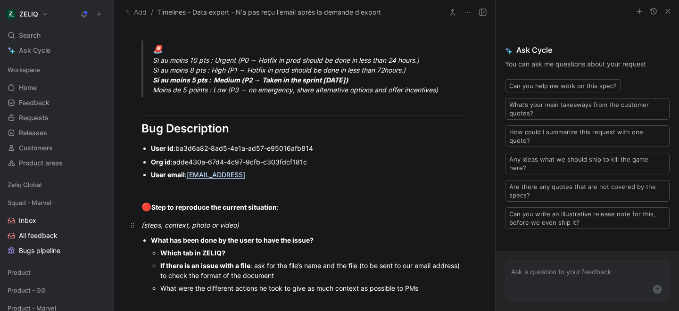
click at [263, 225] on div "(steps, context, photo or video)" at bounding box center [304, 225] width 326 height 10
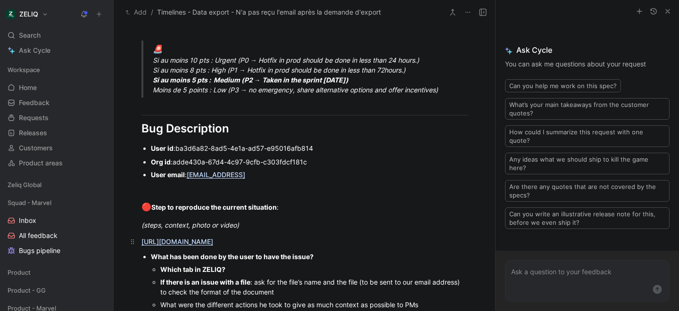
click at [213, 240] on link "https://app.birdie.so/library/8c952646-1210-415d-a66e-5cfaedb70208" at bounding box center [177, 242] width 72 height 8
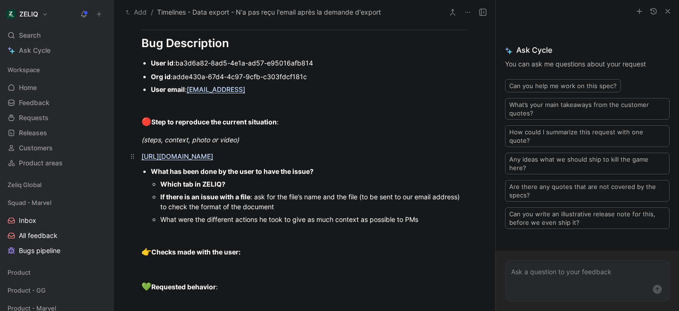
scroll to position [688, 0]
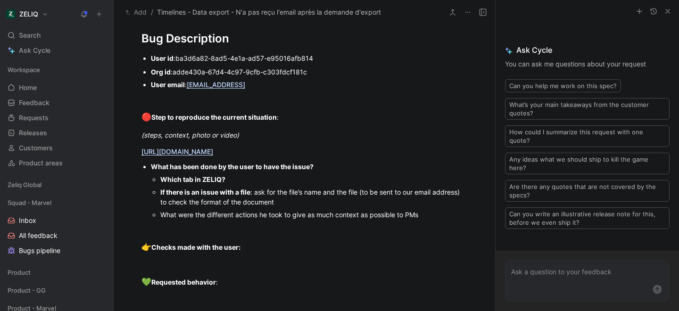
click at [241, 178] on div "Which tab in ZELIQ?" at bounding box center [313, 179] width 307 height 10
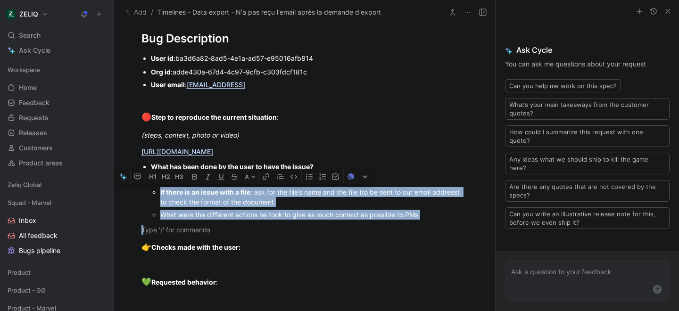
drag, startPoint x: 442, startPoint y: 227, endPoint x: 143, endPoint y: 190, distance: 301.7
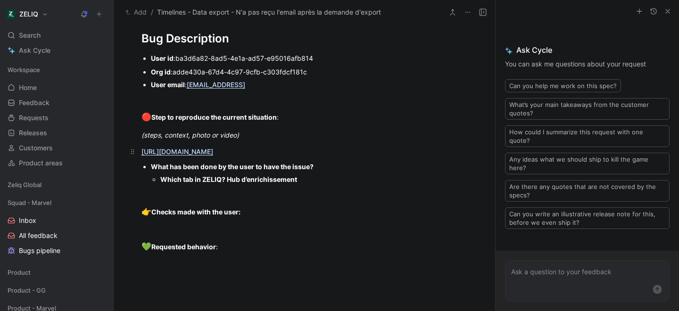
click at [228, 157] on p "https://app.birdie.so/library/8c952646-1210-415d-a66e-5cfaedb70208" at bounding box center [305, 152] width 362 height 16
click at [213, 155] on link "https://app.birdie.so/library/8c952646-1210-415d-a66e-5cfaedb70208" at bounding box center [177, 152] width 72 height 8
click at [189, 192] on div at bounding box center [304, 195] width 326 height 10
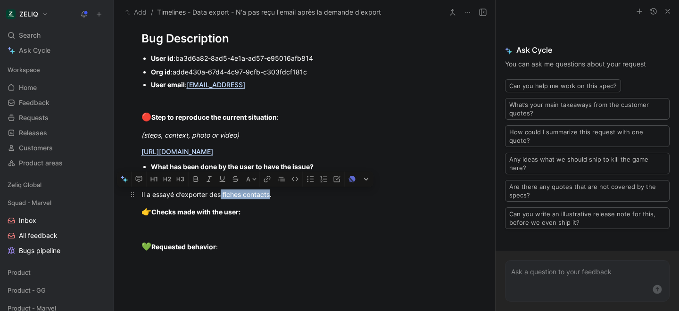
drag, startPoint x: 269, startPoint y: 196, endPoint x: 221, endPoint y: 193, distance: 48.2
click at [221, 193] on div "Il a essayé d’exporter des fiches contacts." at bounding box center [304, 195] width 326 height 10
click at [219, 194] on div "Il a essayé d’exporter desleads." at bounding box center [304, 195] width 326 height 10
click at [253, 196] on div "Il a essayé d’exporter des leads." at bounding box center [304, 195] width 326 height 10
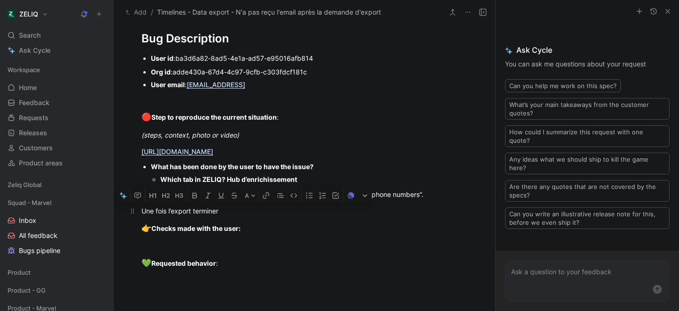
drag, startPoint x: 221, startPoint y: 212, endPoint x: 172, endPoint y: 214, distance: 49.1
click at [172, 214] on div "Une fois l’export terminer" at bounding box center [304, 211] width 326 height 10
click at [259, 214] on div "Une fois les manipulations terminé" at bounding box center [304, 211] width 326 height 10
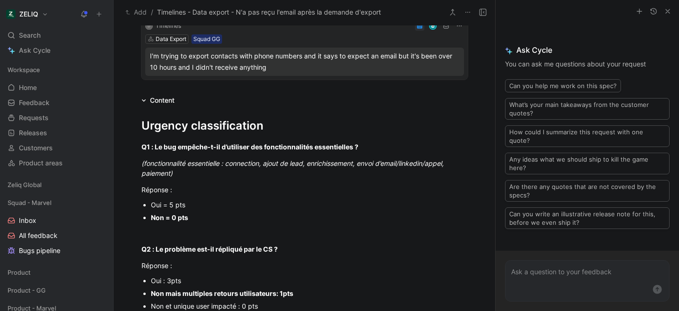
scroll to position [0, 0]
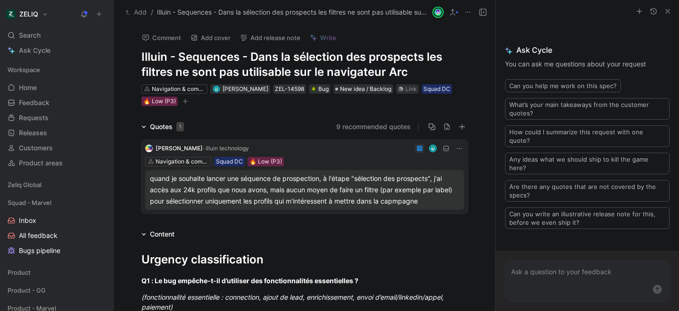
click at [163, 39] on button "Comment" at bounding box center [162, 37] width 48 height 13
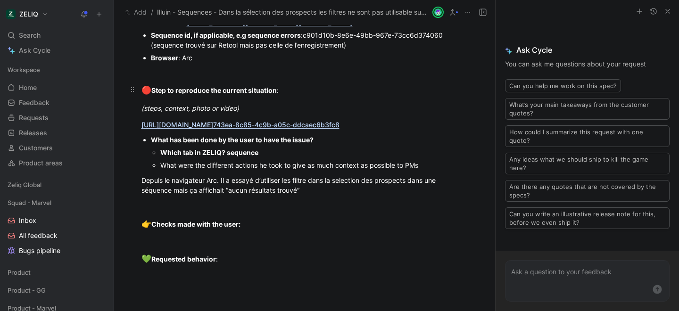
scroll to position [771, 0]
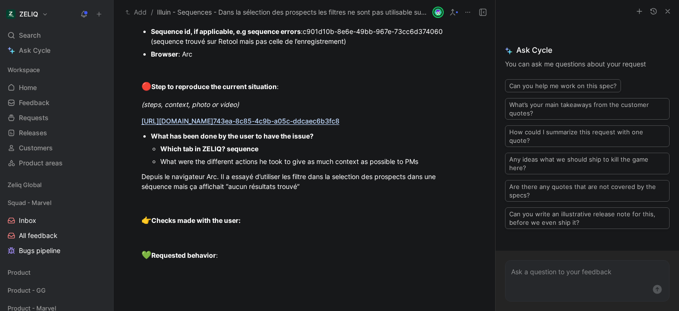
scroll to position [778, 0]
click at [296, 119] on link "[URL][DOMAIN_NAME] [PERSON_NAME] 743ea-8c85-4c9b-a05c-ddcaec6b3fc8" at bounding box center [240, 120] width 198 height 8
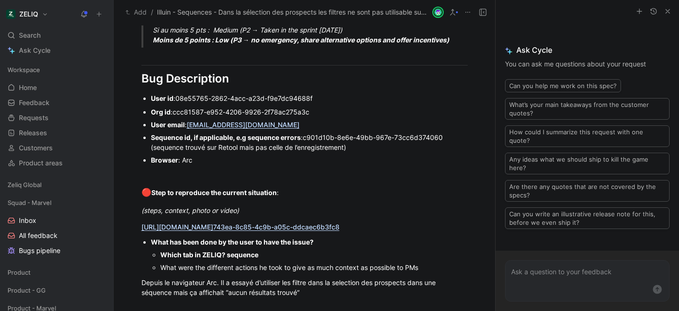
scroll to position [669, 0]
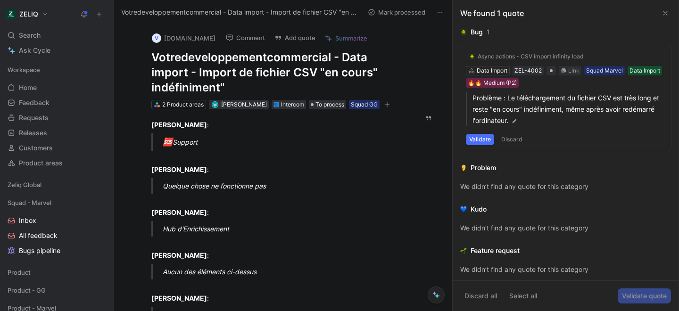
click at [663, 14] on icon at bounding box center [666, 13] width 8 height 8
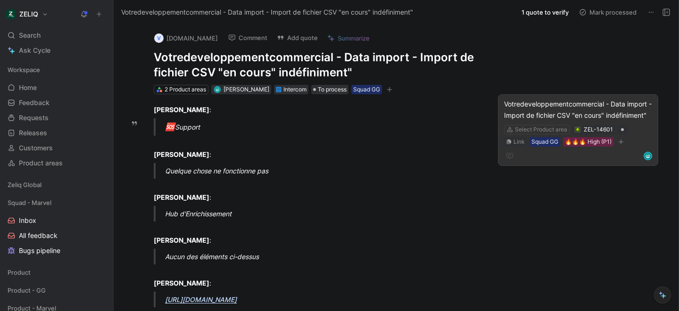
click at [537, 115] on div "Votredeveloppementcommercial - Data import - Import de fichier CSV "en cours" i…" at bounding box center [578, 110] width 148 height 23
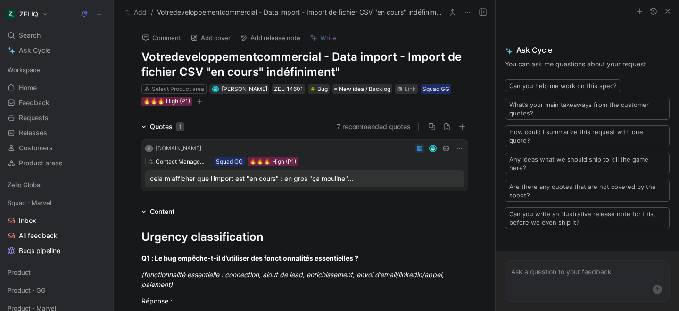
click at [154, 42] on button "Comment" at bounding box center [162, 37] width 48 height 13
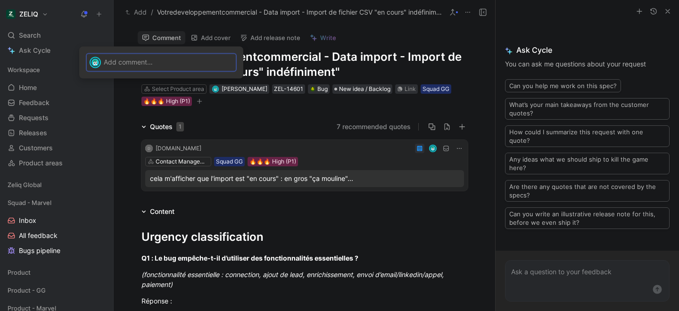
click at [168, 69] on div at bounding box center [170, 62] width 132 height 16
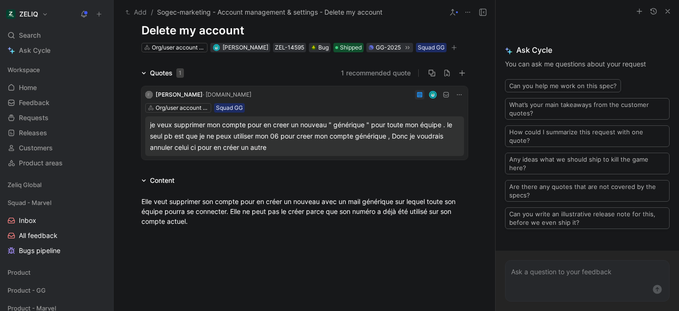
scroll to position [43, 0]
